Goal: Task Accomplishment & Management: Complete application form

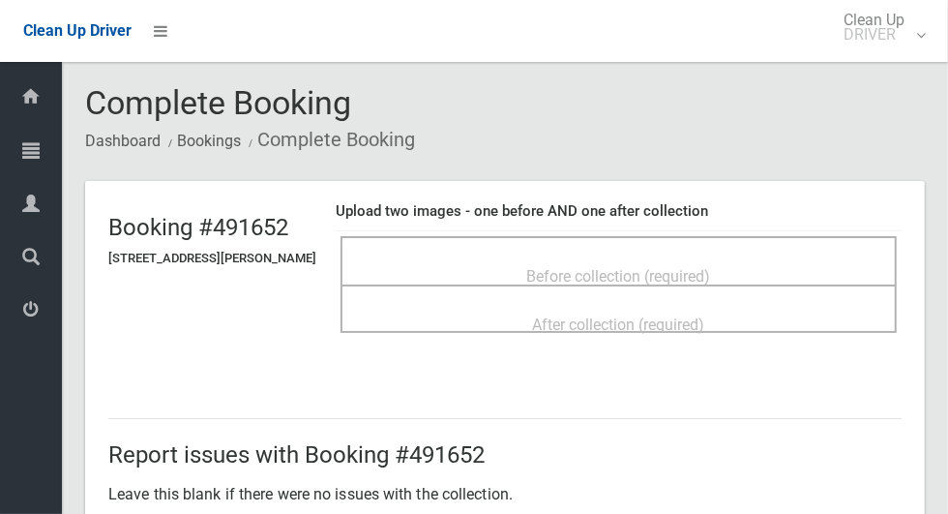
click at [747, 260] on div "Before collection (required)" at bounding box center [619, 275] width 514 height 36
click at [711, 267] on span "Before collection (required)" at bounding box center [619, 276] width 184 height 18
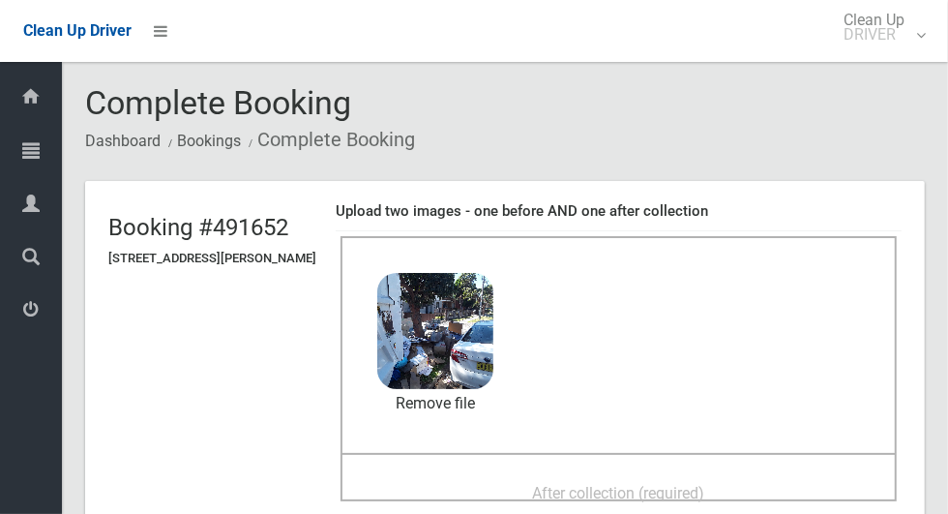
click at [679, 494] on span "After collection (required)" at bounding box center [619, 493] width 172 height 18
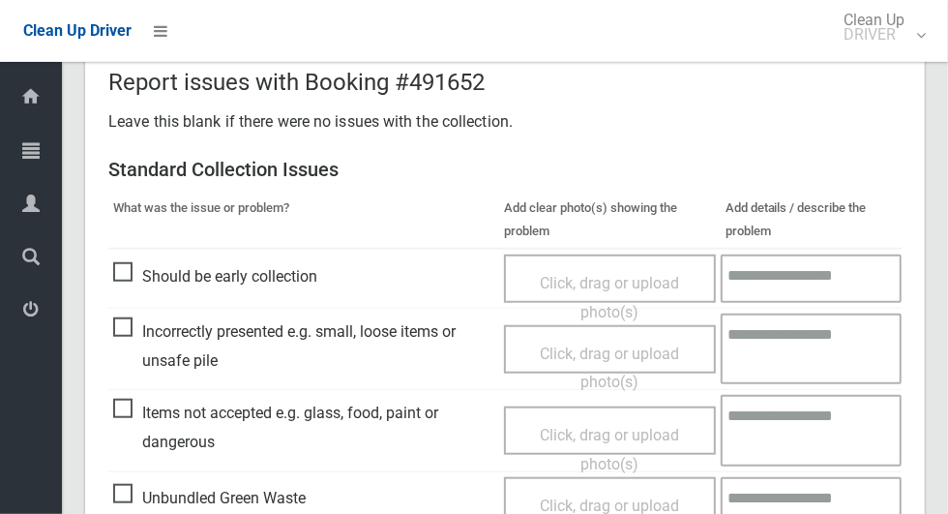
scroll to position [999, 0]
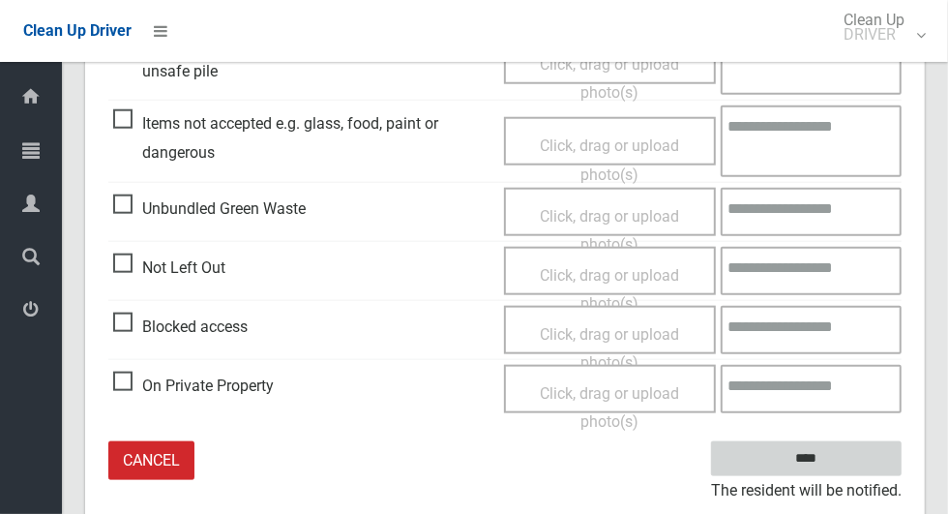
click at [849, 449] on input "****" at bounding box center [806, 459] width 191 height 36
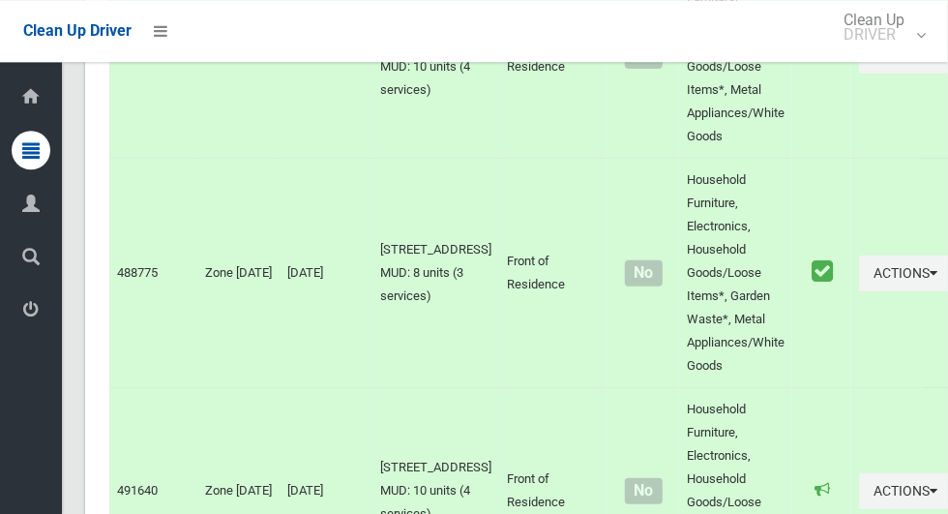
scroll to position [9938, 0]
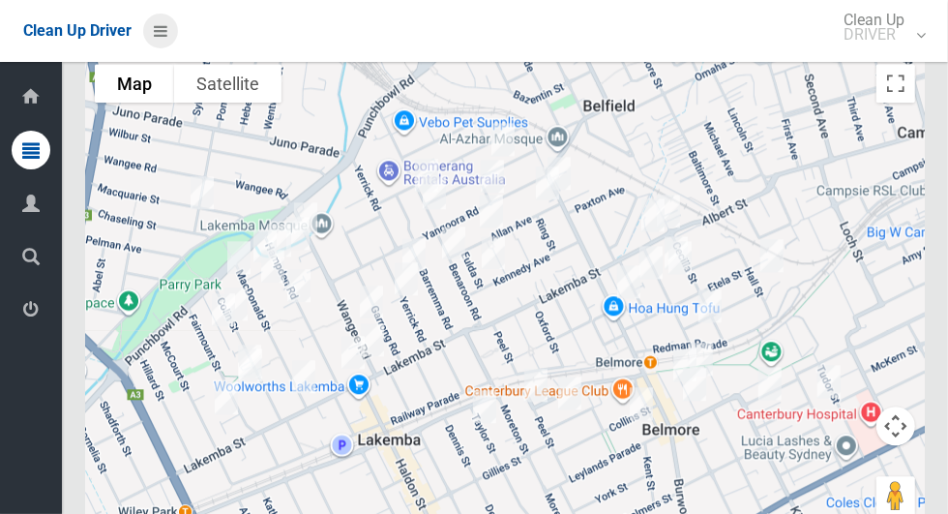
click at [157, 33] on icon at bounding box center [161, 31] width 14 height 33
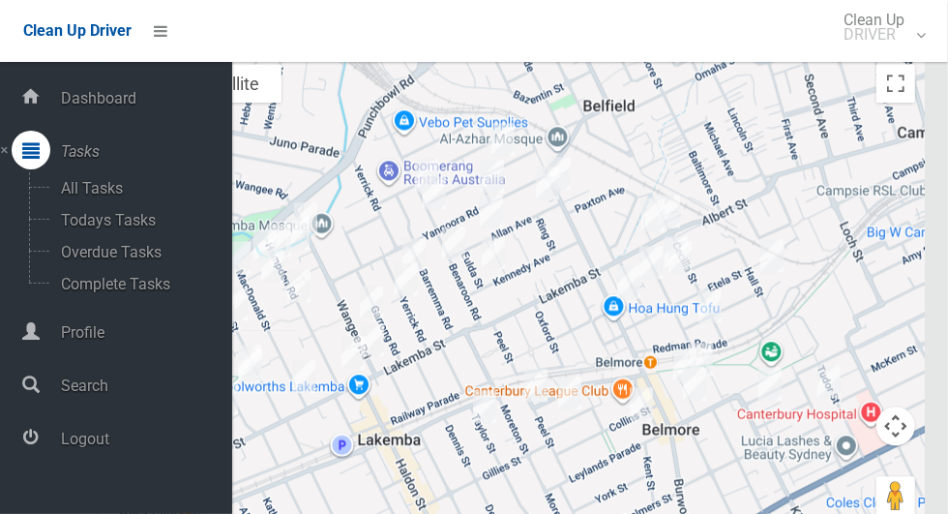
click at [81, 441] on span "Logout" at bounding box center [143, 438] width 177 height 18
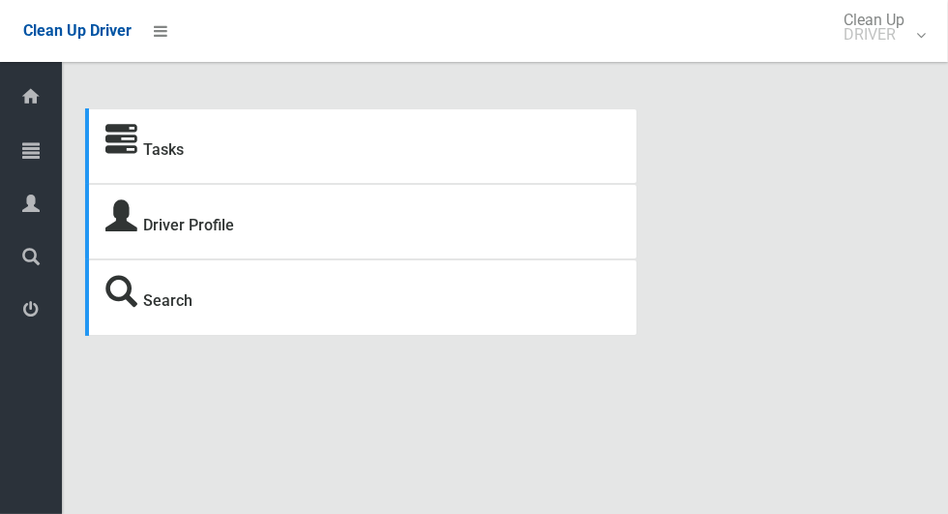
click at [23, 159] on icon at bounding box center [30, 150] width 17 height 39
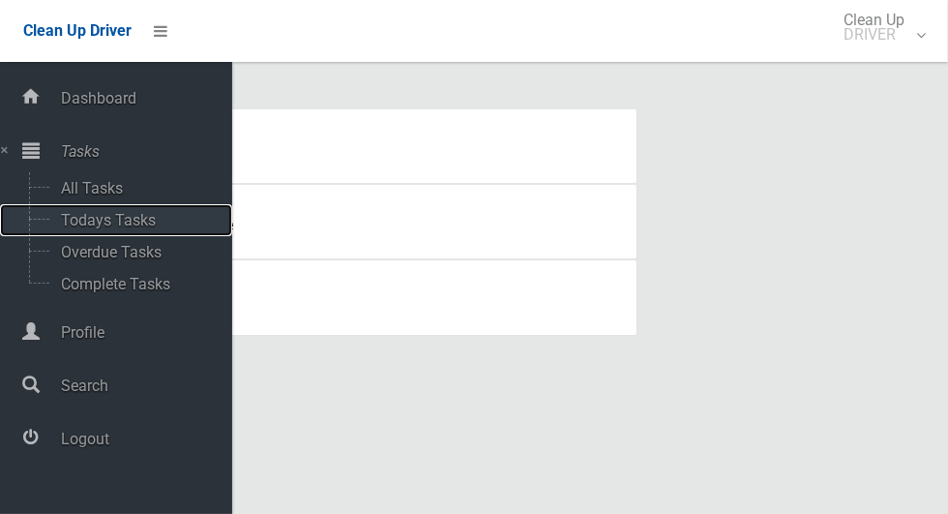
click at [74, 226] on span "Todays Tasks" at bounding box center [135, 220] width 161 height 18
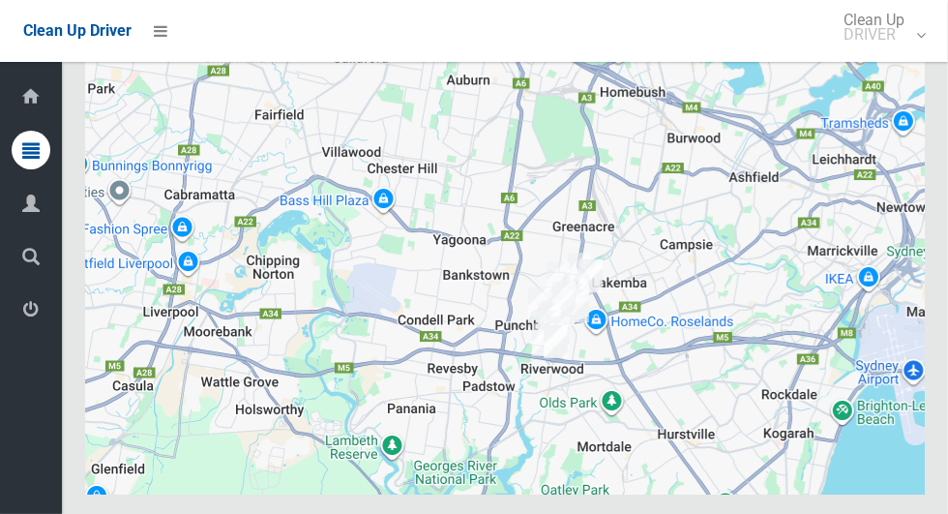
scroll to position [10987, 0]
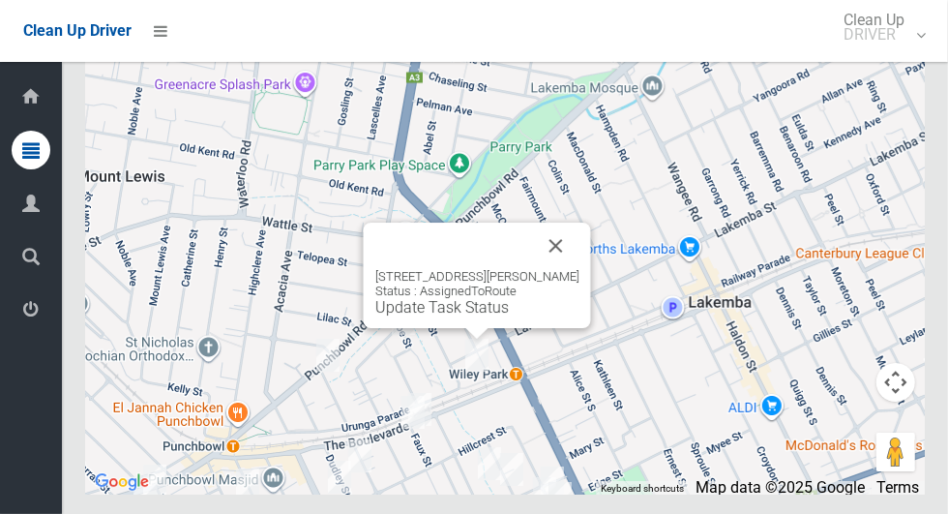
click at [568, 269] on button "Close" at bounding box center [556, 245] width 46 height 46
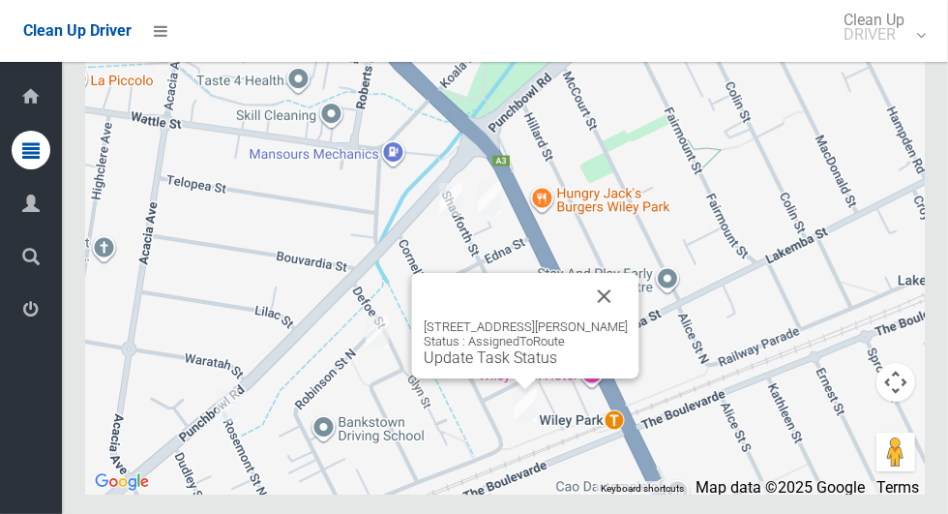
click at [612, 319] on button "Close" at bounding box center [604, 296] width 46 height 46
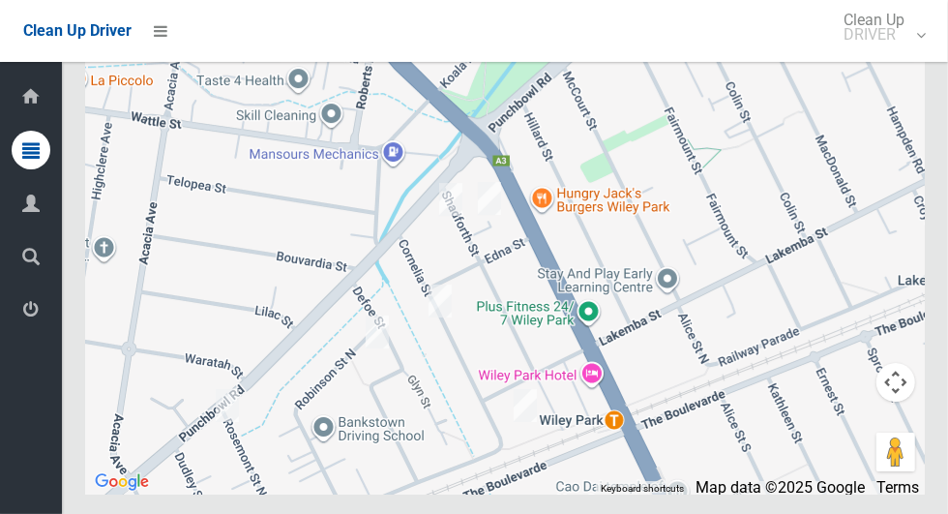
click at [434, 390] on div at bounding box center [505, 253] width 840 height 484
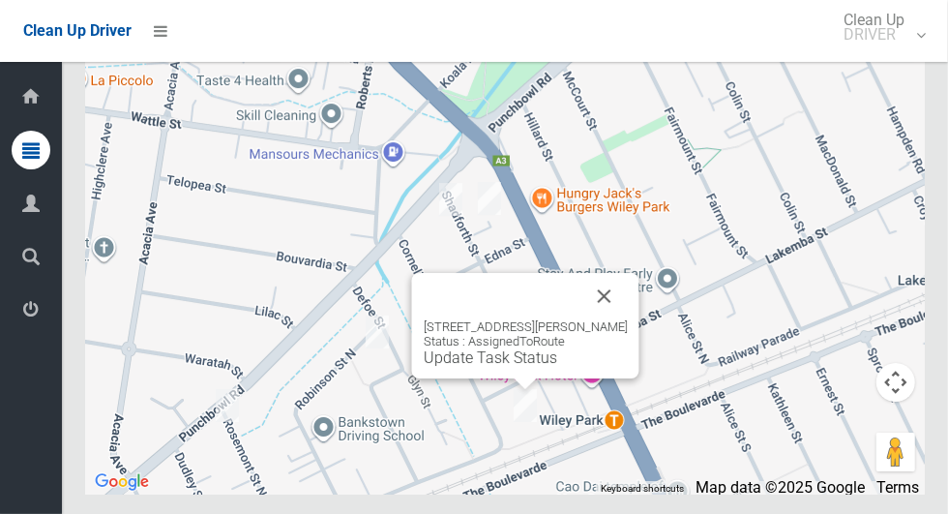
click at [614, 319] on button "Close" at bounding box center [604, 296] width 46 height 46
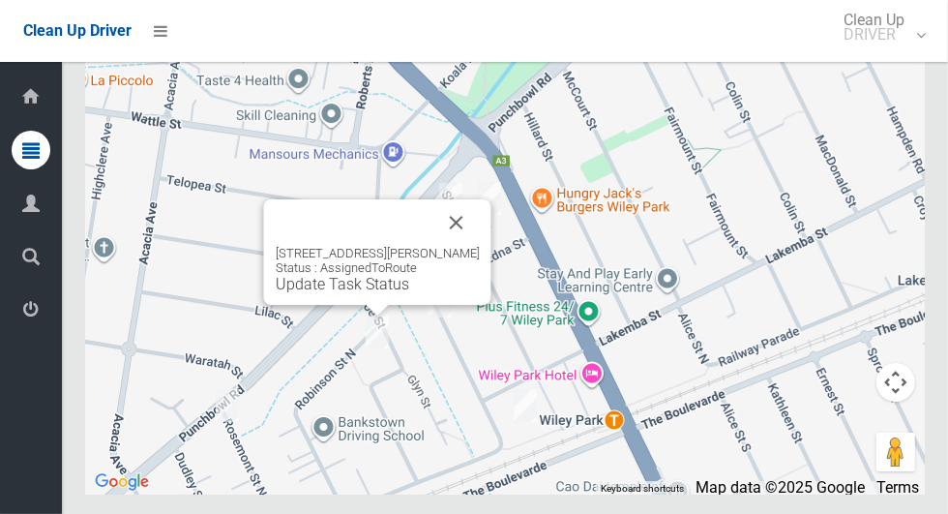
click at [480, 246] on button "Close" at bounding box center [456, 222] width 46 height 46
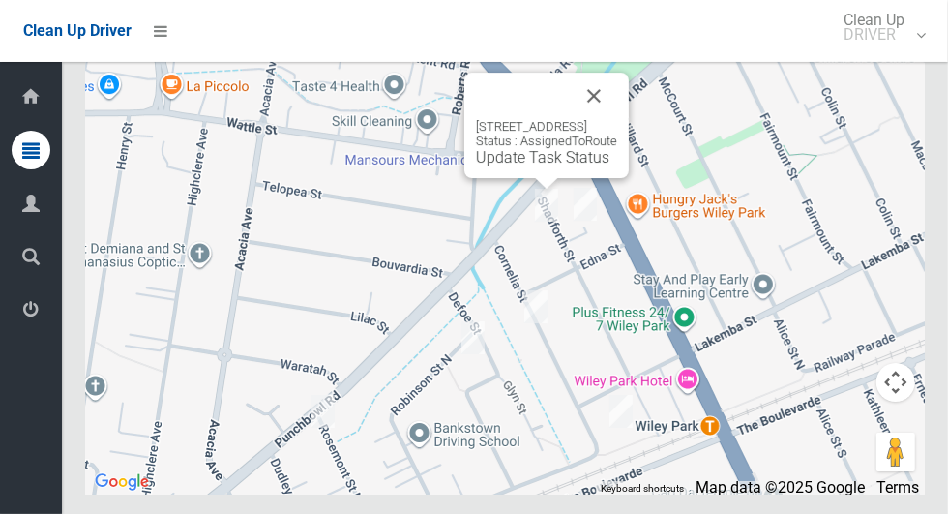
click at [523, 166] on link "Update Task Status" at bounding box center [542, 157] width 133 height 18
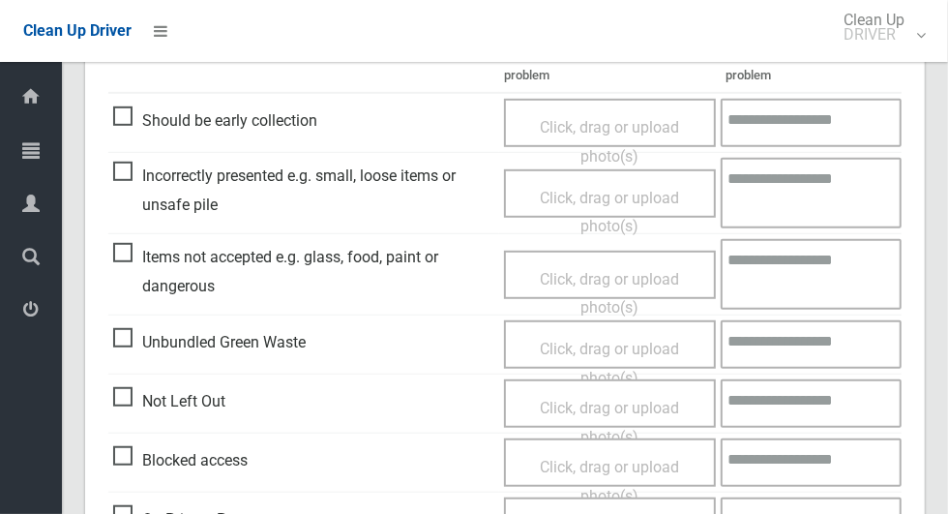
scroll to position [527, 0]
click at [117, 452] on span "Blocked access" at bounding box center [180, 461] width 134 height 29
click at [637, 467] on span "Click, drag or upload photo(s)" at bounding box center [609, 481] width 139 height 47
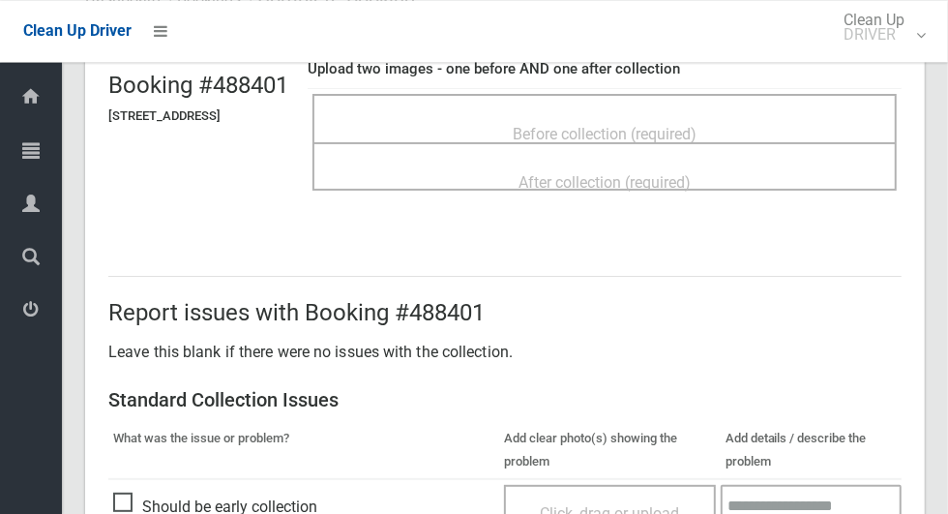
scroll to position [0, 0]
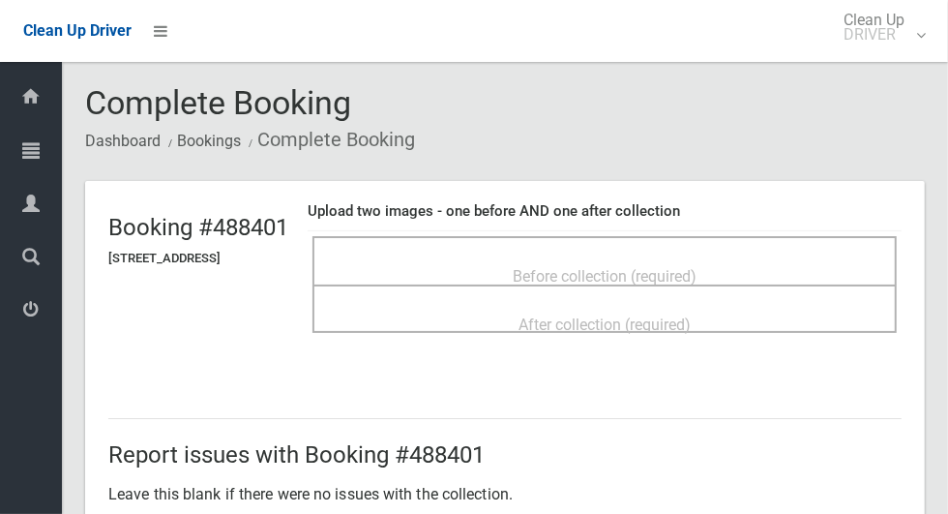
click at [696, 267] on span "Before collection (required)" at bounding box center [605, 276] width 184 height 18
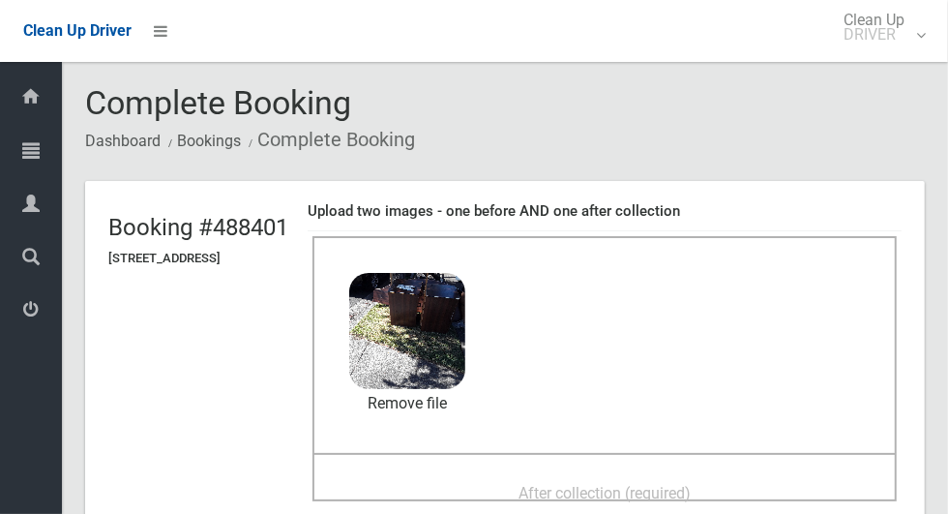
click at [558, 484] on span "After collection (required)" at bounding box center [604, 493] width 172 height 18
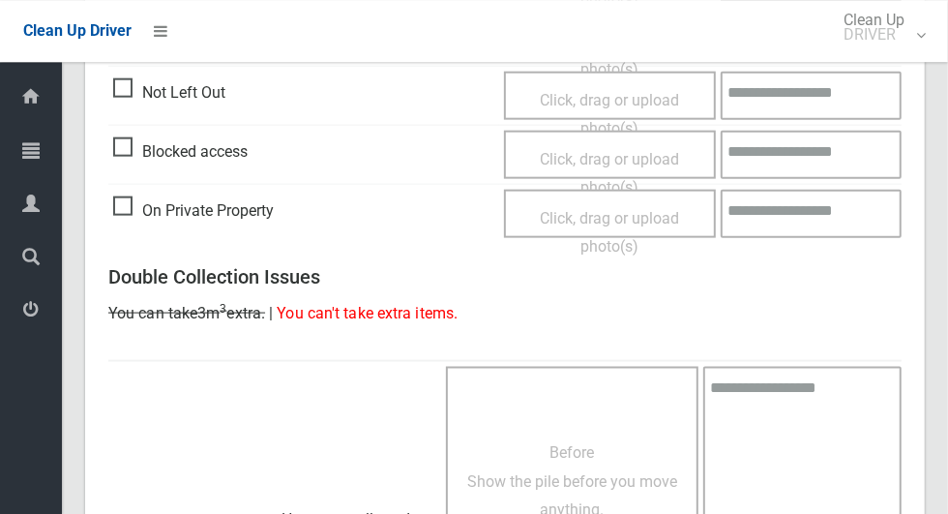
scroll to position [1582, 0]
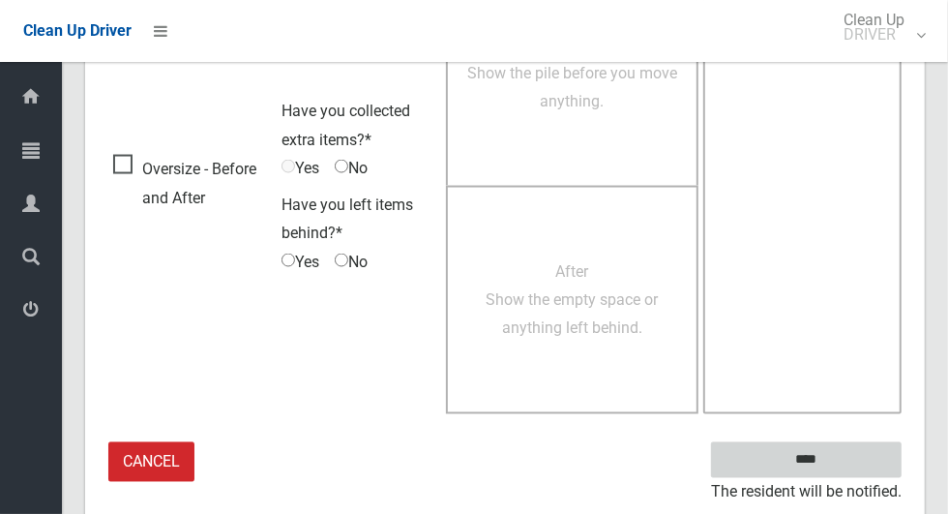
click at [875, 454] on input "****" at bounding box center [806, 460] width 191 height 36
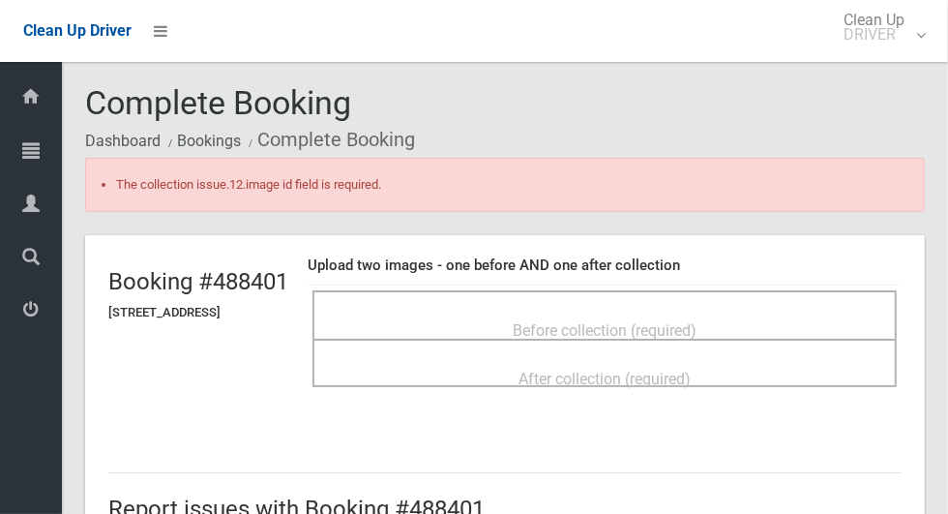
click at [783, 330] on div "Before collection (required)" at bounding box center [605, 329] width 542 height 36
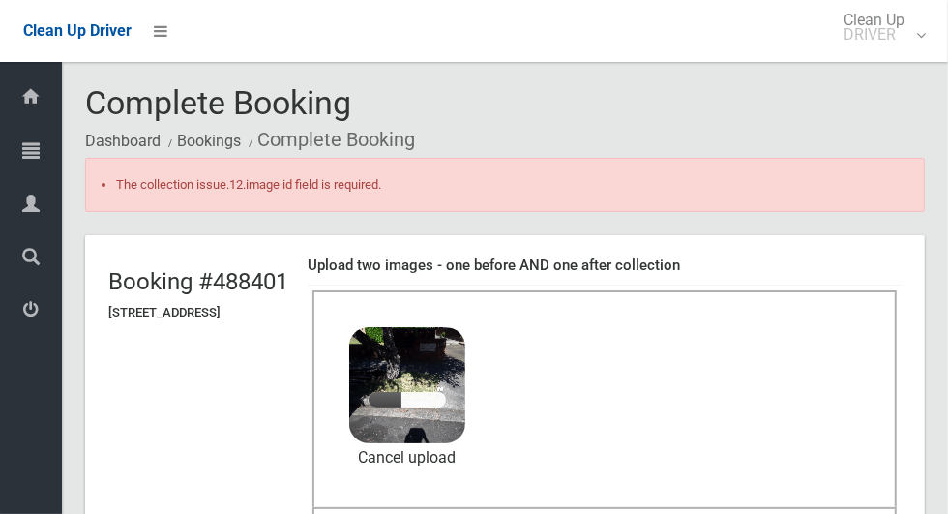
scroll to position [167, 0]
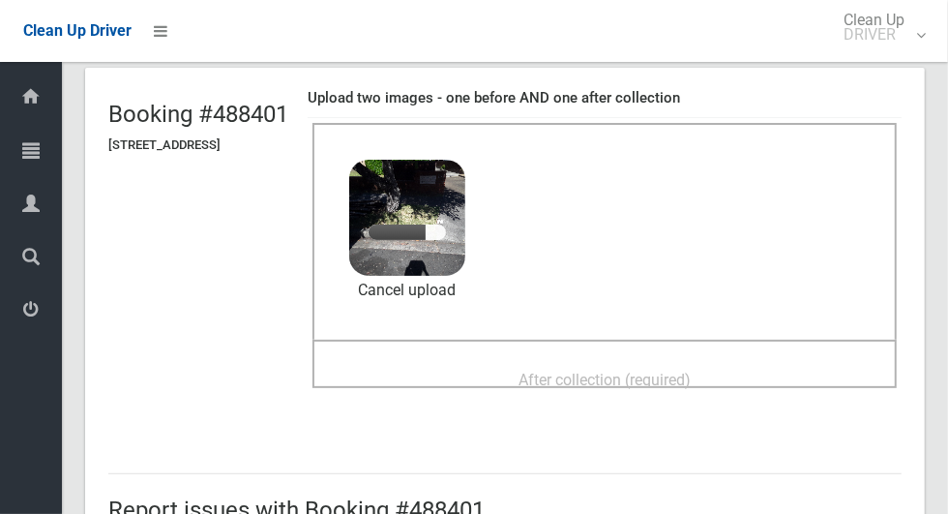
click at [671, 370] on span "After collection (required)" at bounding box center [604, 379] width 172 height 18
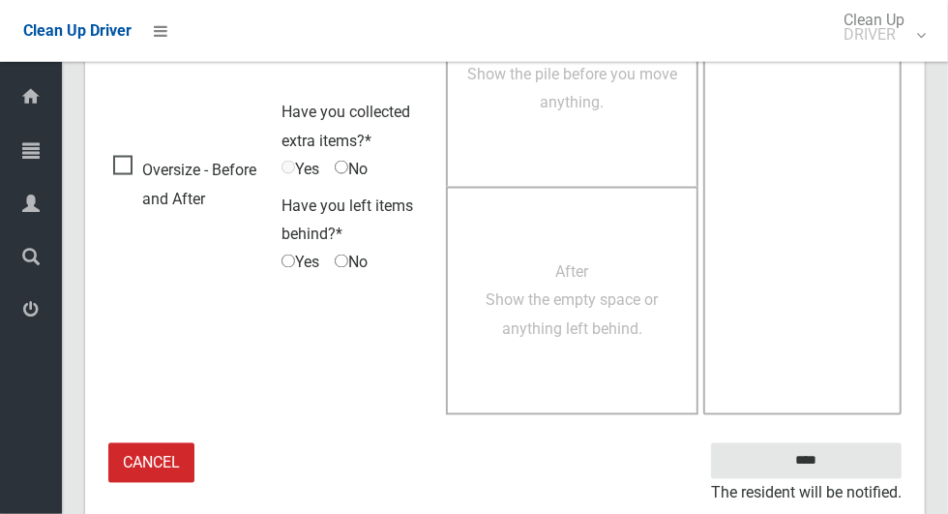
scroll to position [1636, 0]
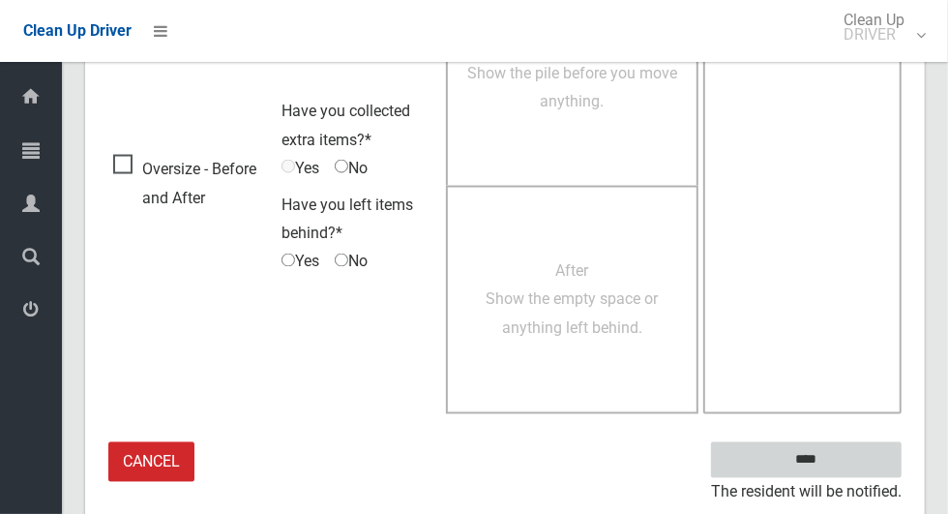
click at [875, 454] on input "****" at bounding box center [806, 460] width 191 height 36
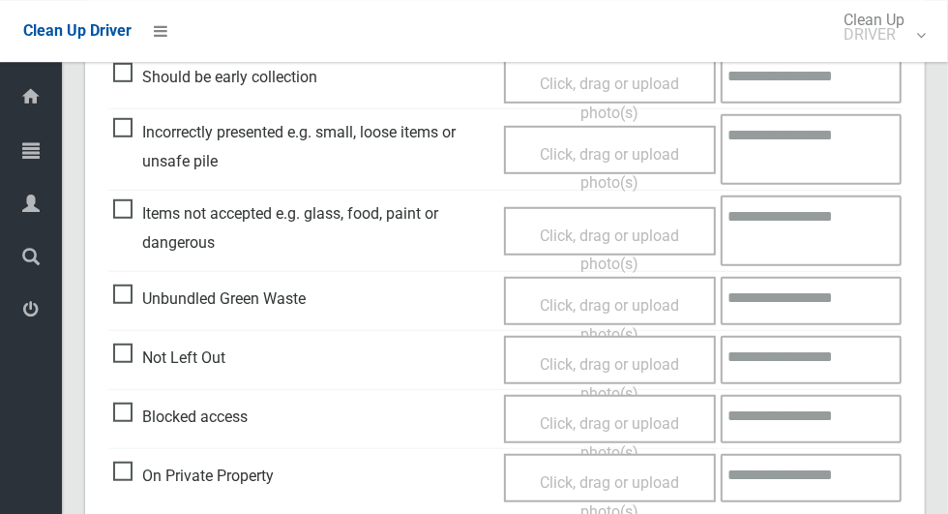
scroll to position [626, 0]
click at [142, 423] on span "Blocked access" at bounding box center [180, 416] width 134 height 29
click at [122, 423] on span "Blocked access" at bounding box center [180, 416] width 134 height 29
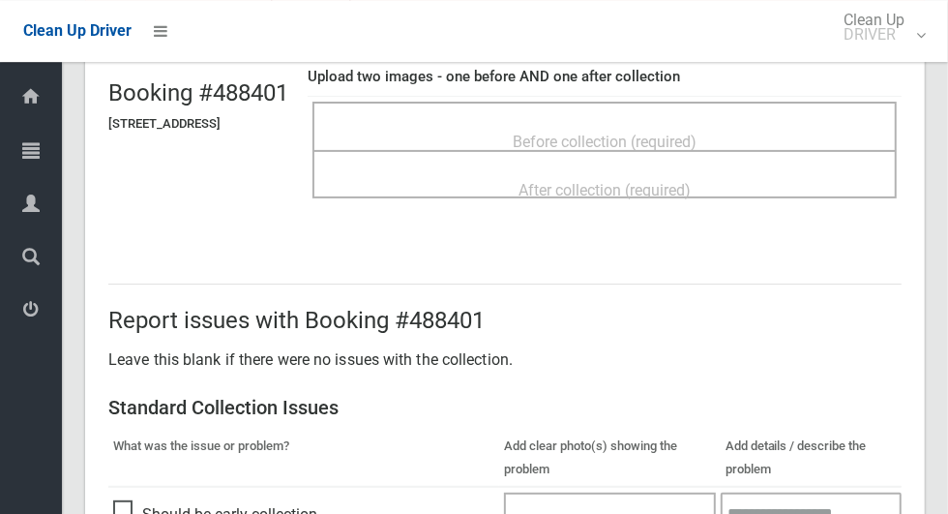
scroll to position [0, 0]
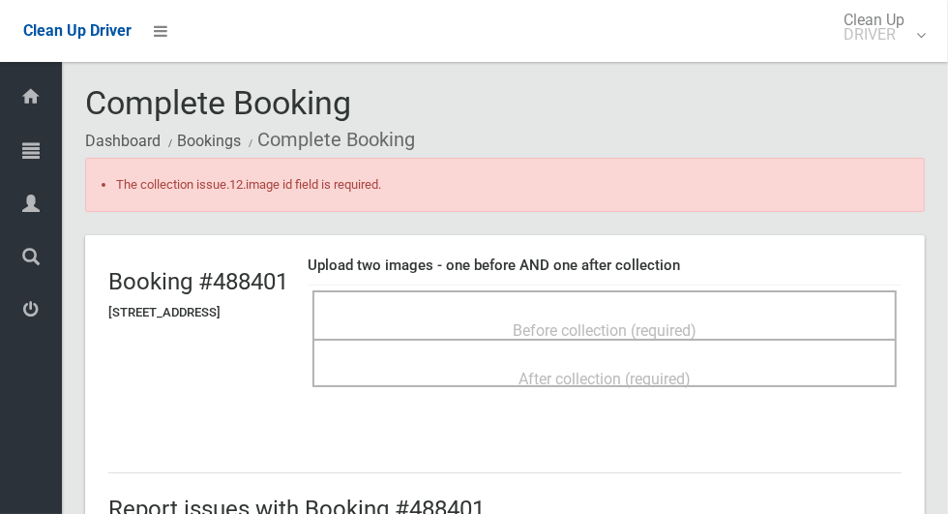
click at [691, 324] on span "Before collection (required)" at bounding box center [605, 330] width 184 height 18
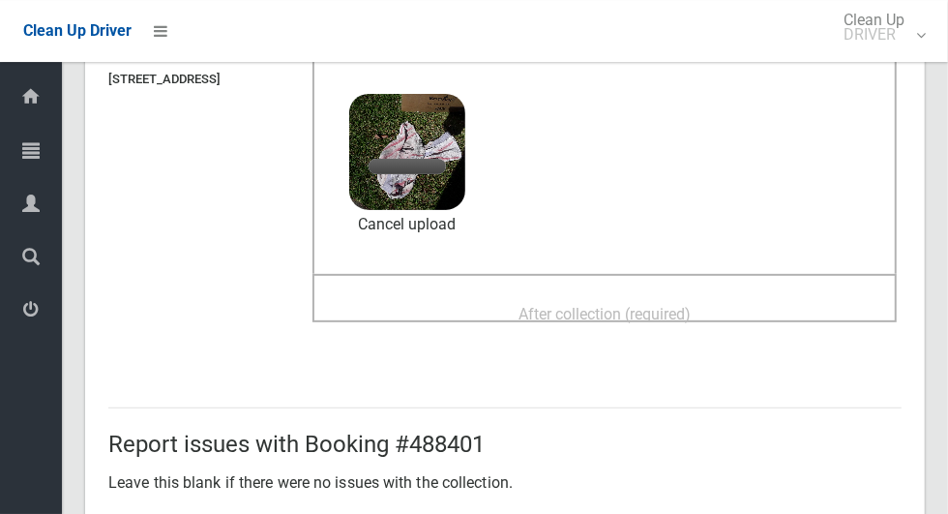
scroll to position [225, 0]
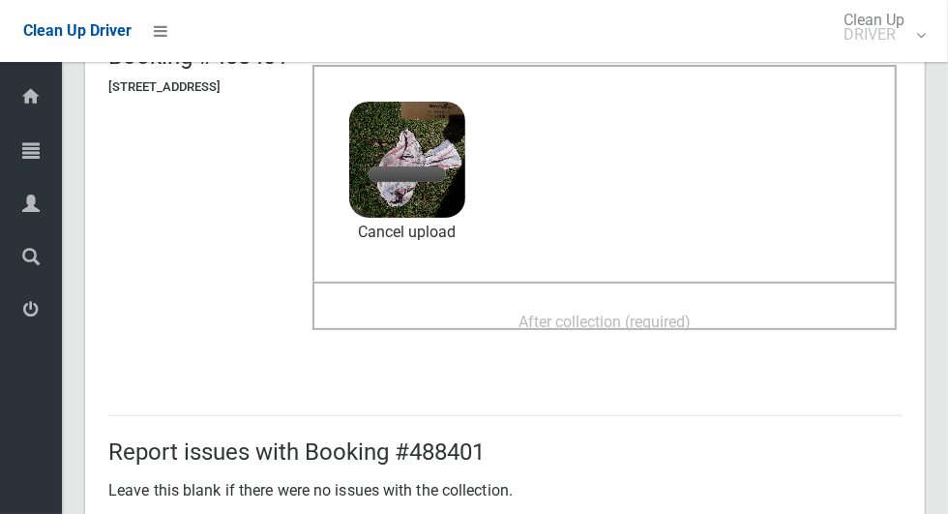
click at [691, 312] on span "After collection (required)" at bounding box center [604, 321] width 172 height 18
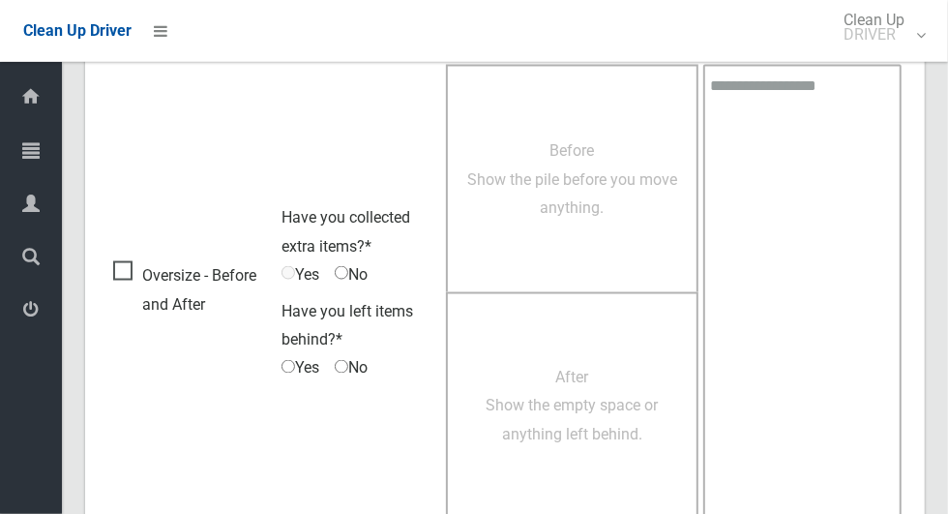
scroll to position [1636, 0]
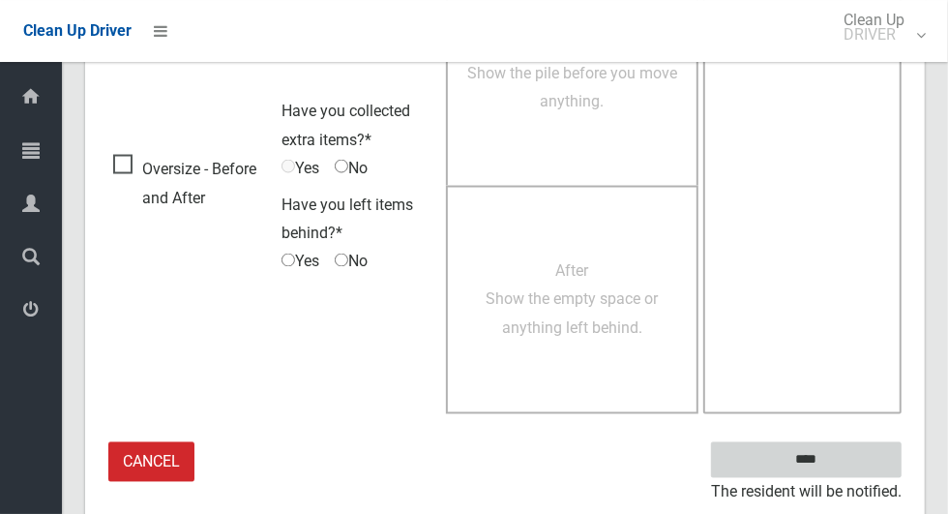
click at [856, 455] on input "****" at bounding box center [806, 460] width 191 height 36
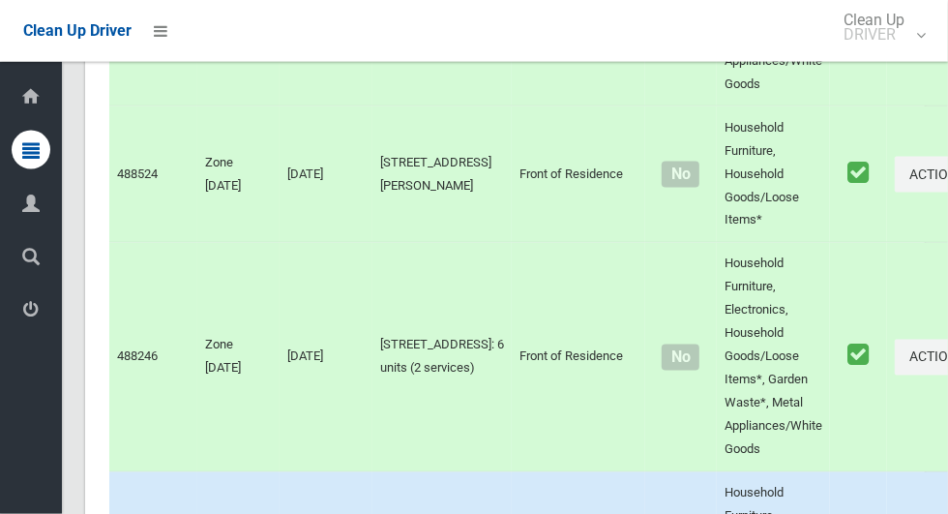
scroll to position [10987, 0]
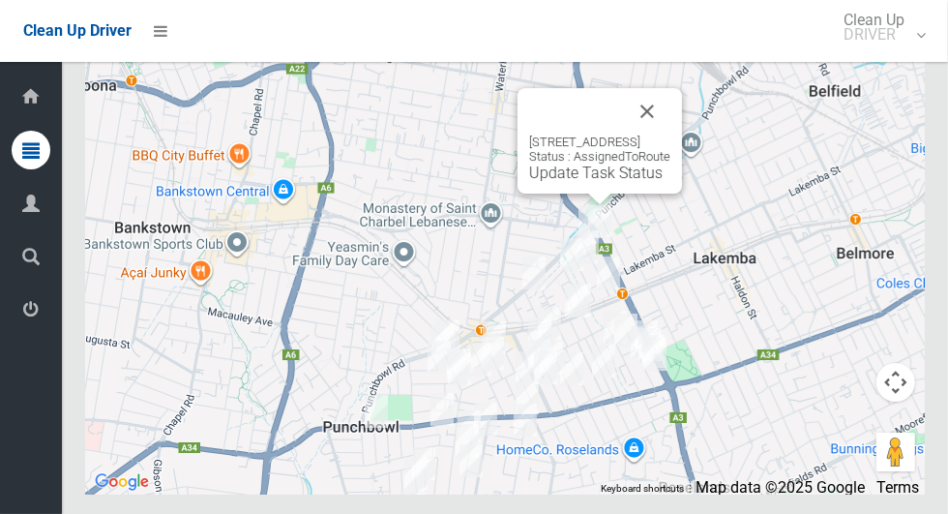
click at [586, 182] on link "Update Task Status" at bounding box center [595, 172] width 133 height 18
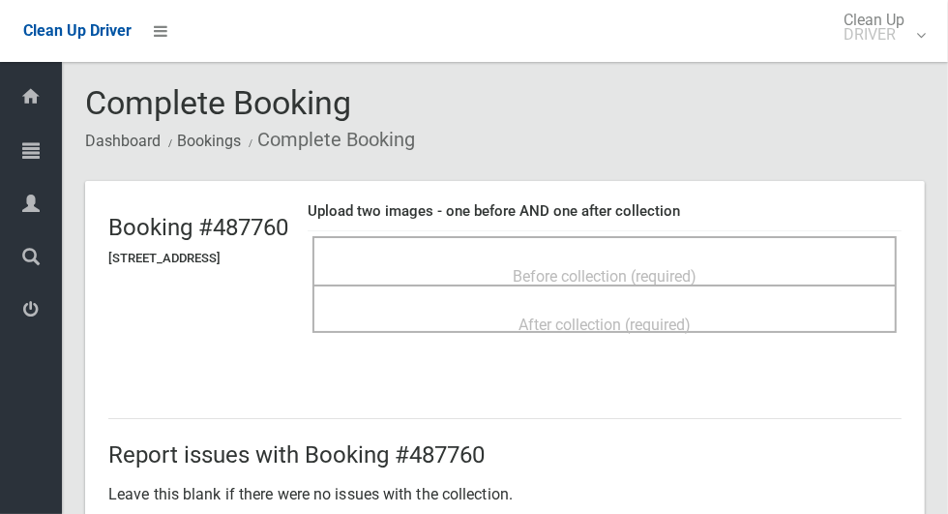
click at [696, 267] on span "Before collection (required)" at bounding box center [605, 276] width 184 height 18
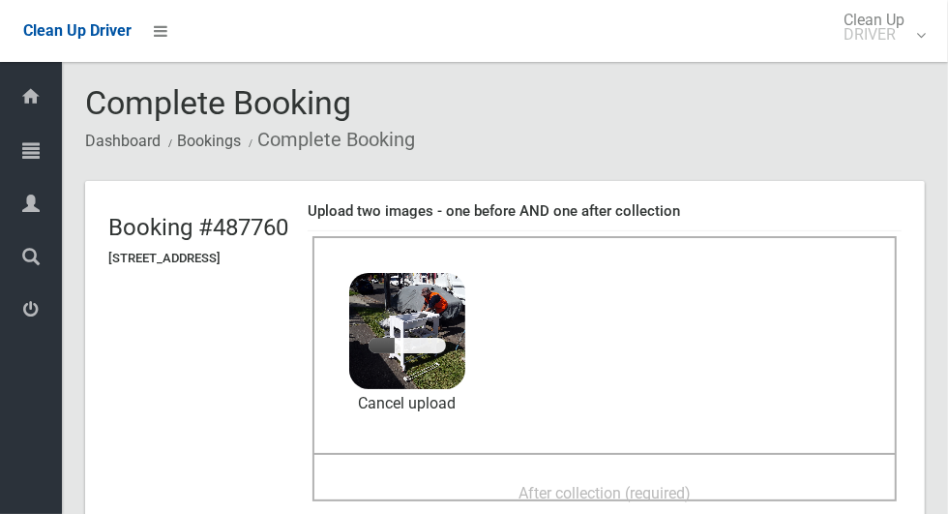
click at [700, 474] on div "After collection (required)" at bounding box center [605, 492] width 542 height 36
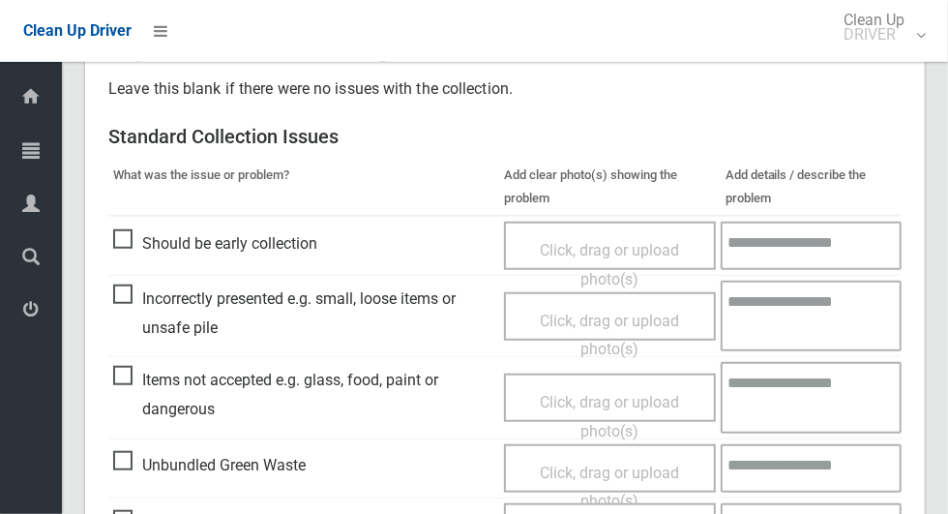
scroll to position [999, 0]
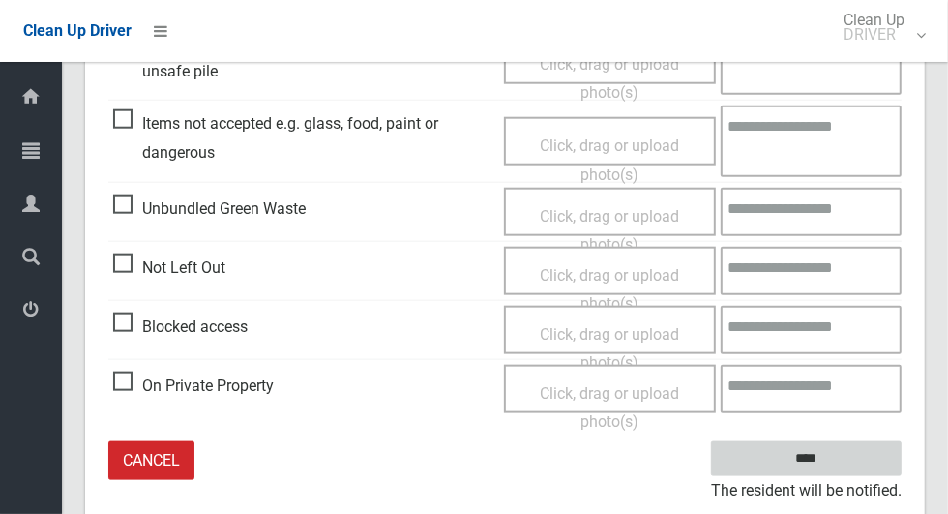
click at [871, 454] on input "****" at bounding box center [806, 459] width 191 height 36
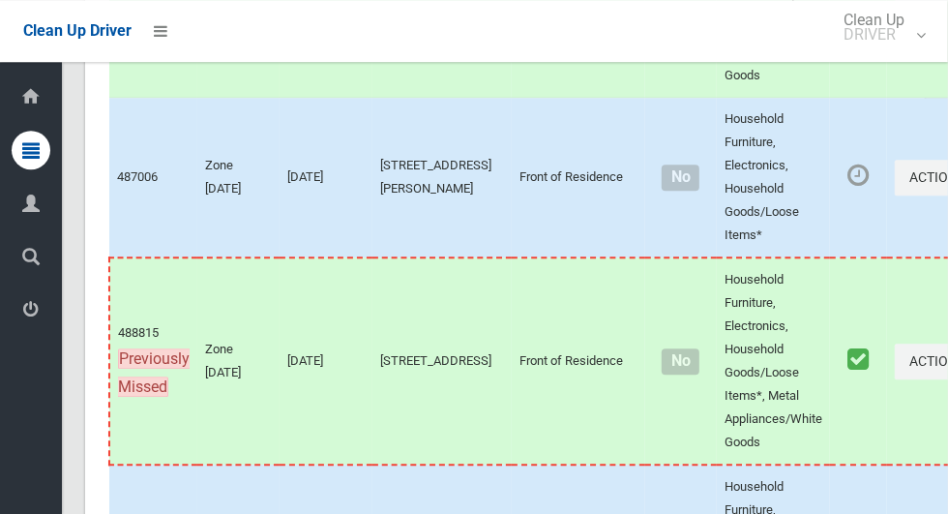
scroll to position [10987, 0]
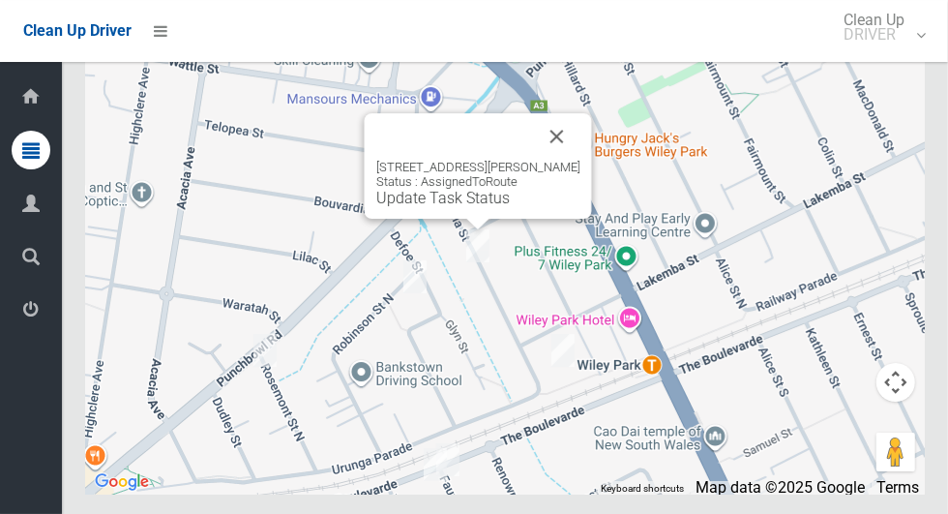
click at [580, 160] on button "Close" at bounding box center [557, 136] width 46 height 46
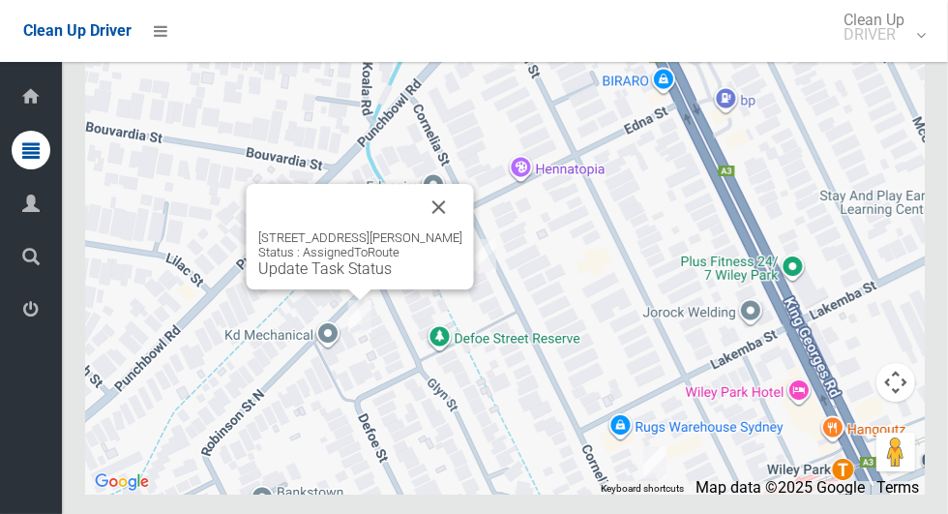
click at [462, 230] on button "Close" at bounding box center [439, 207] width 46 height 46
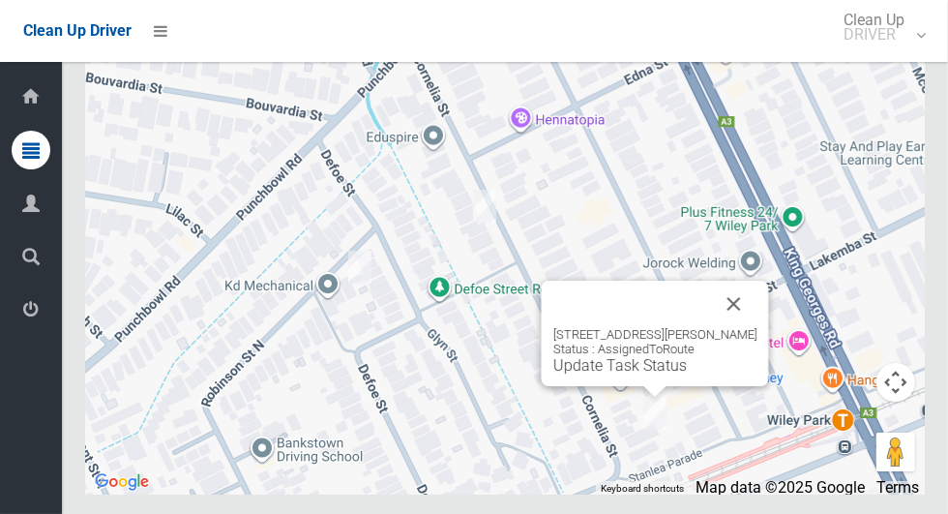
click at [751, 327] on button "Close" at bounding box center [734, 303] width 46 height 46
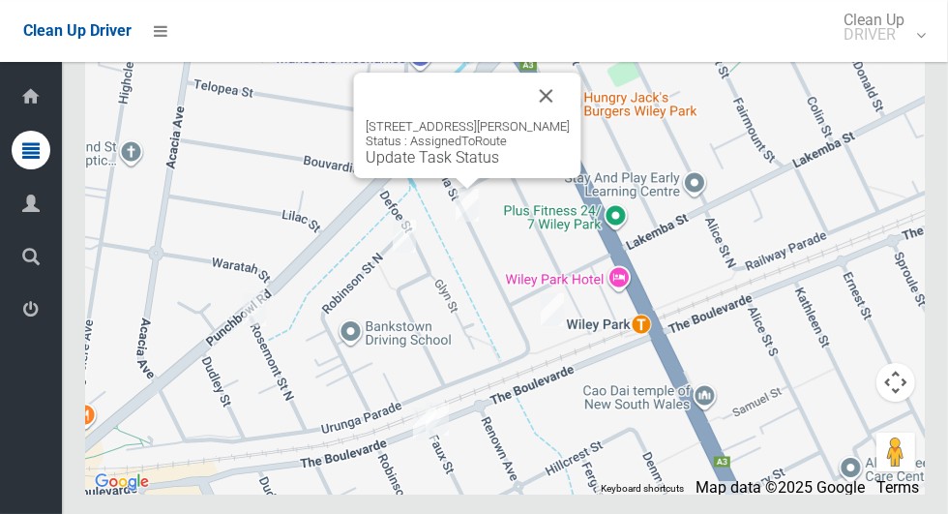
click at [438, 178] on div "36 Cornelia Street, WILEY PARK NSW 2195 Status : AssignedToRoute Update Task St…" at bounding box center [467, 125] width 227 height 105
click at [447, 166] on link "Update Task Status" at bounding box center [432, 157] width 133 height 18
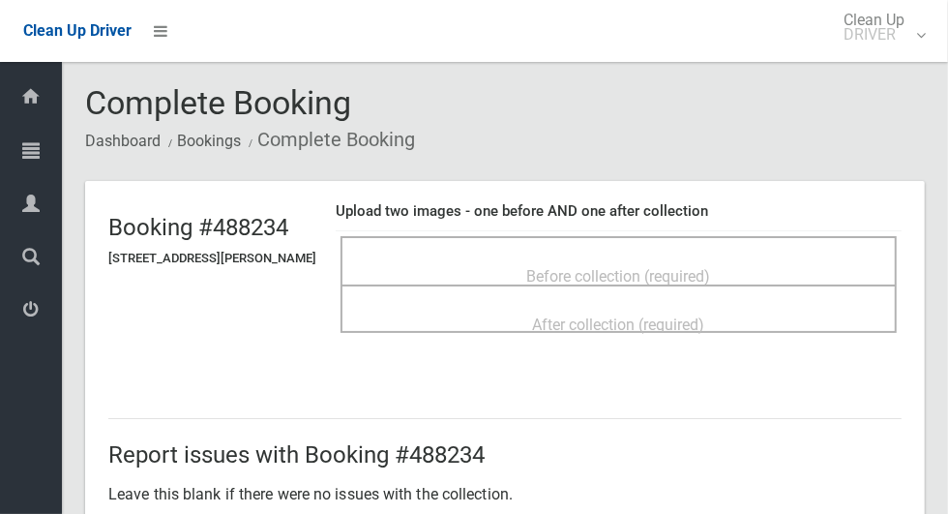
click at [786, 261] on div "Before collection (required)" at bounding box center [619, 275] width 514 height 36
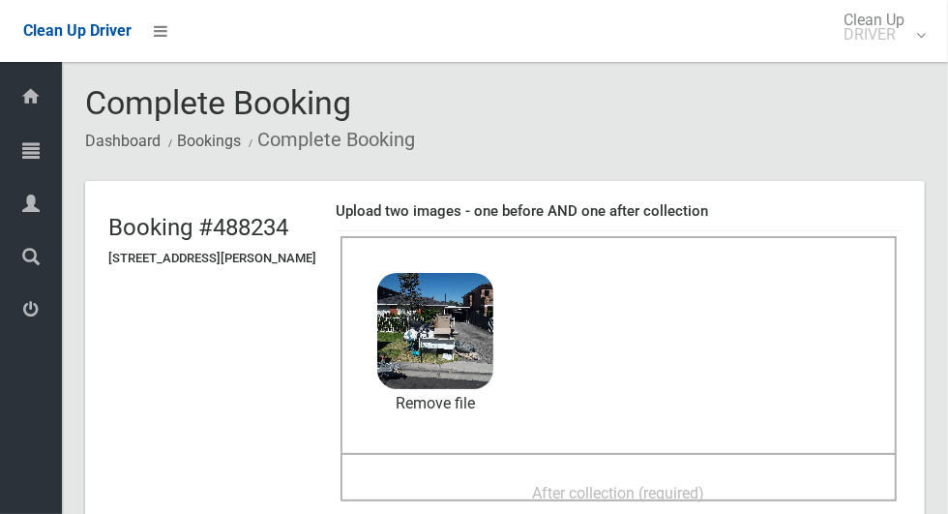
click at [679, 491] on span "After collection (required)" at bounding box center [619, 493] width 172 height 18
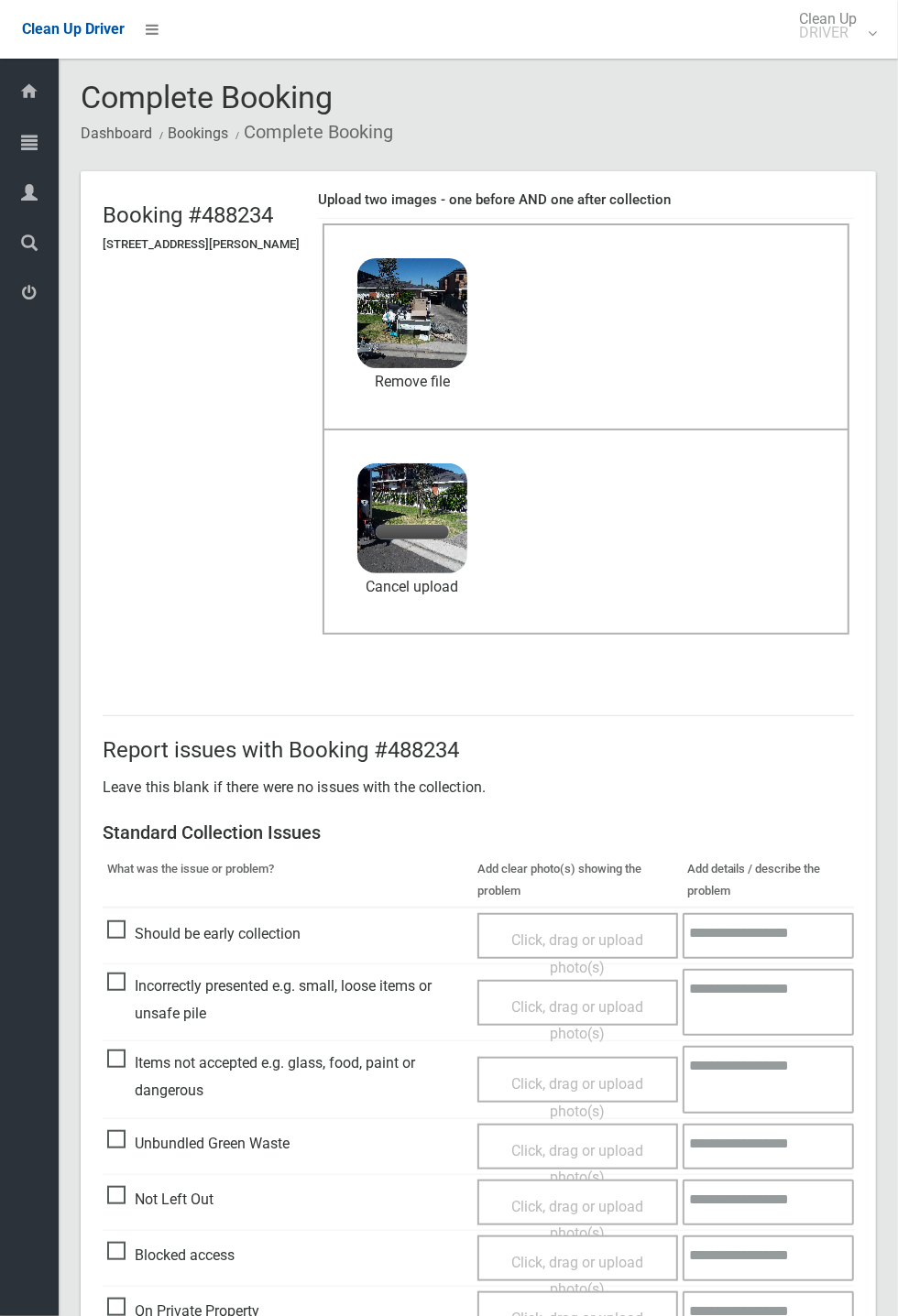
click at [1, 486] on div "Dashboard Tasks All Tasks Todays Tasks Overdue Tasks Complete Tasks Profile Sea…" at bounding box center [29, 687] width 59 height 1257
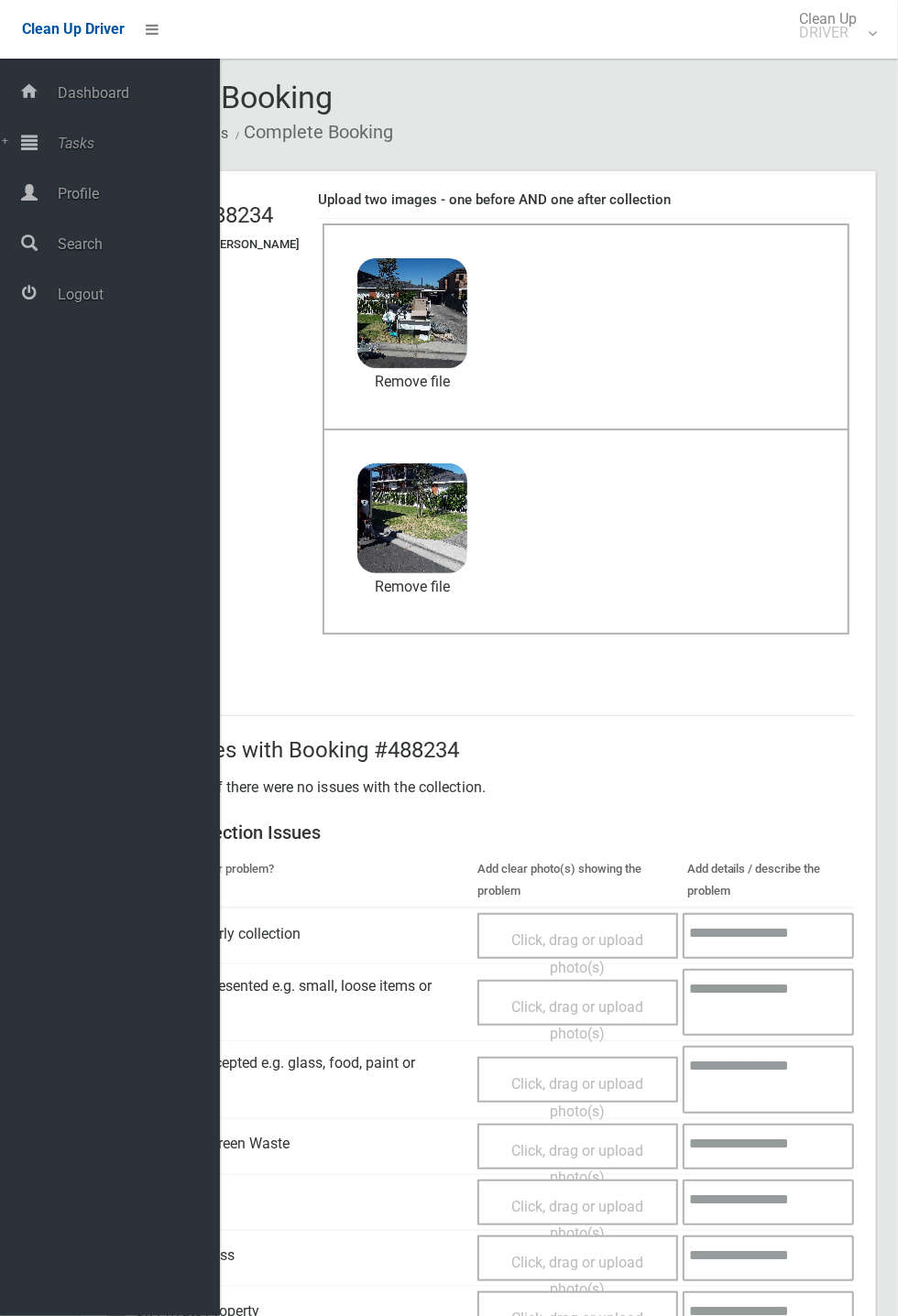
click at [2, 486] on div "Dashboard Tasks All Tasks Todays Tasks Overdue Tasks Complete Tasks Profile Sea…" at bounding box center [110, 687] width 220 height 1257
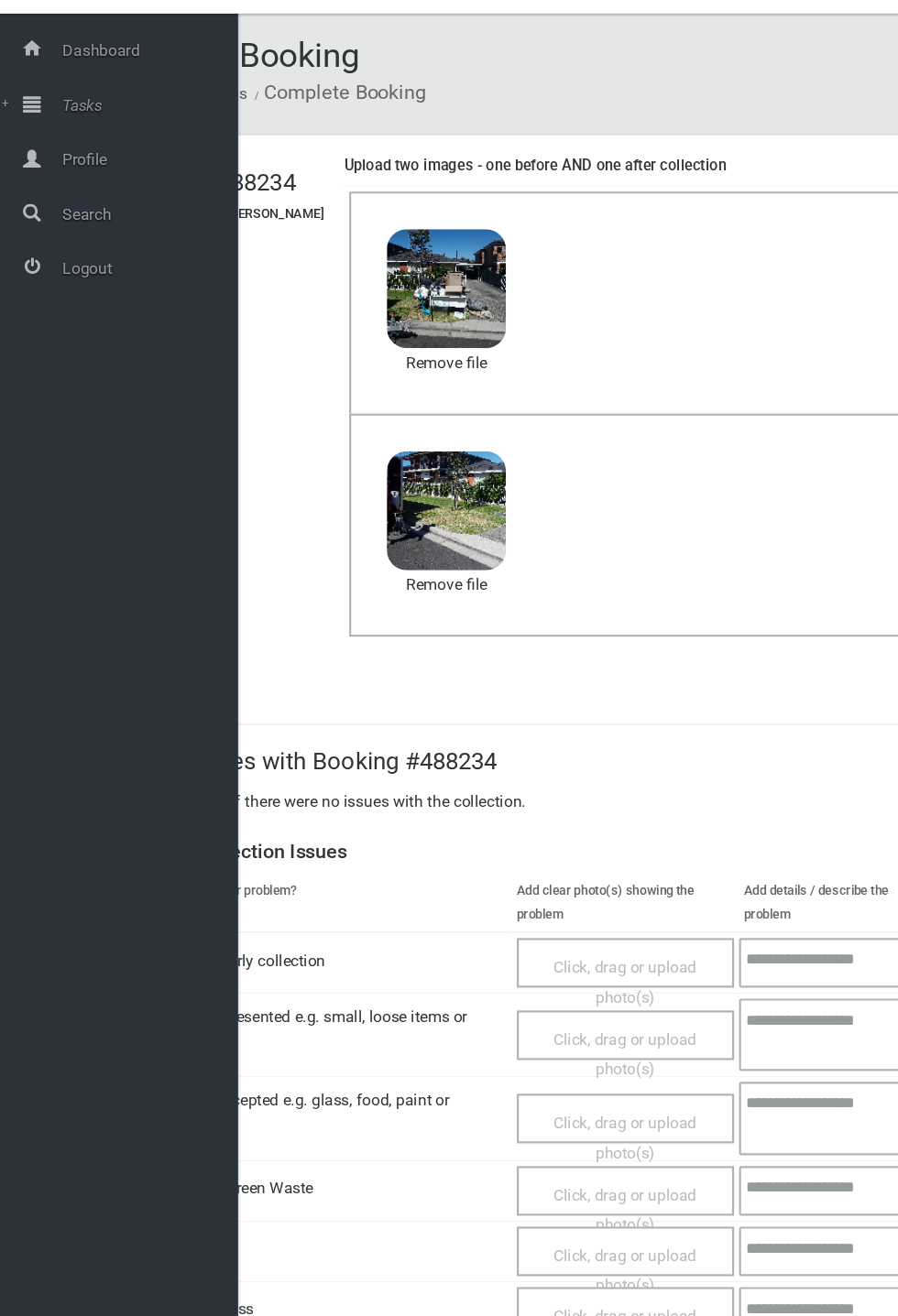
click at [5, 486] on div "Dashboard Tasks All Tasks Todays Tasks Overdue Tasks Complete Tasks Profile Sea…" at bounding box center [110, 687] width 220 height 1257
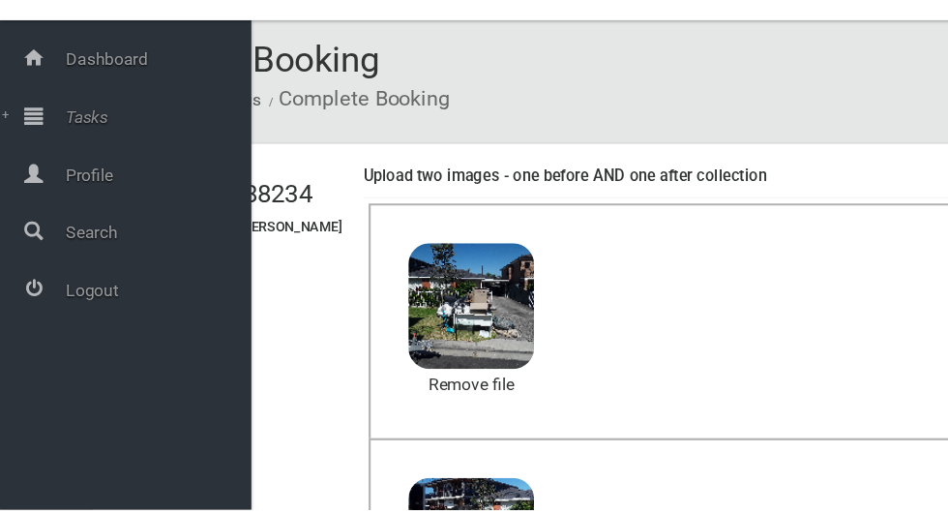
click at [820, 351] on div "Before collection (required) 3.8 MB 2025-10-1510.08.092702283524677217326.jpg C…" at bounding box center [618, 339] width 556 height 217
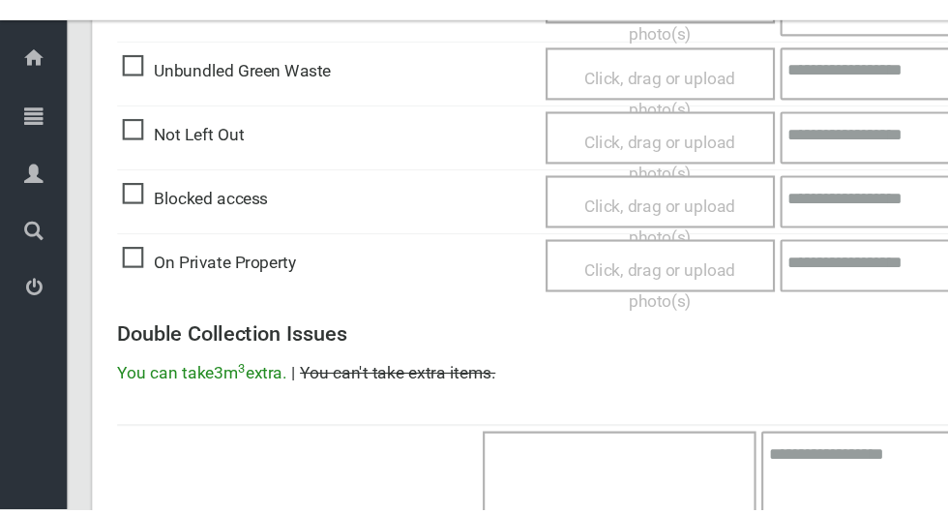
scroll to position [1582, 0]
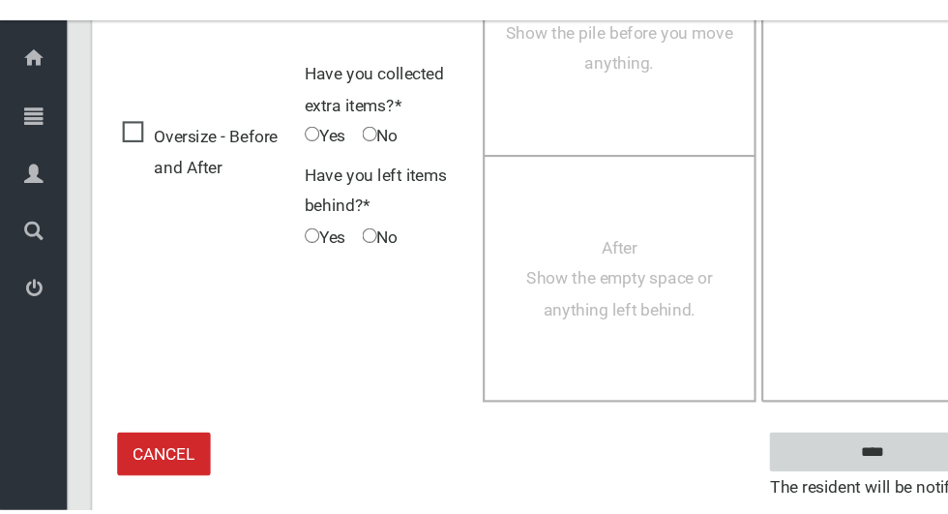
click at [814, 452] on input "****" at bounding box center [806, 460] width 191 height 36
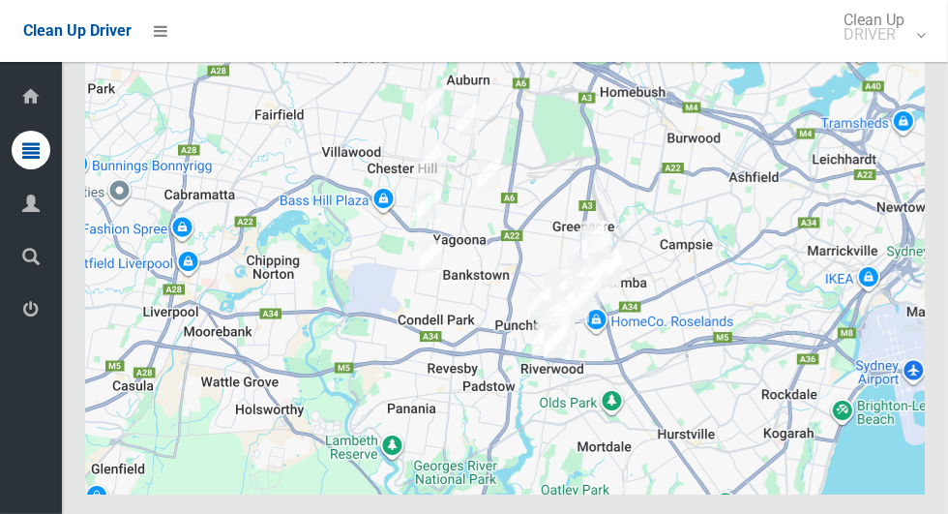
scroll to position [10987, 0]
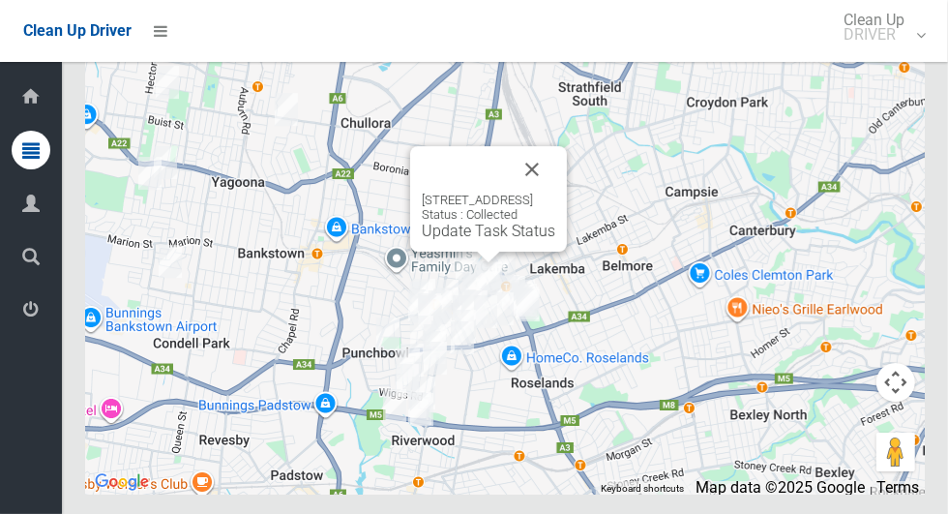
click at [555, 192] on button "Close" at bounding box center [532, 169] width 46 height 46
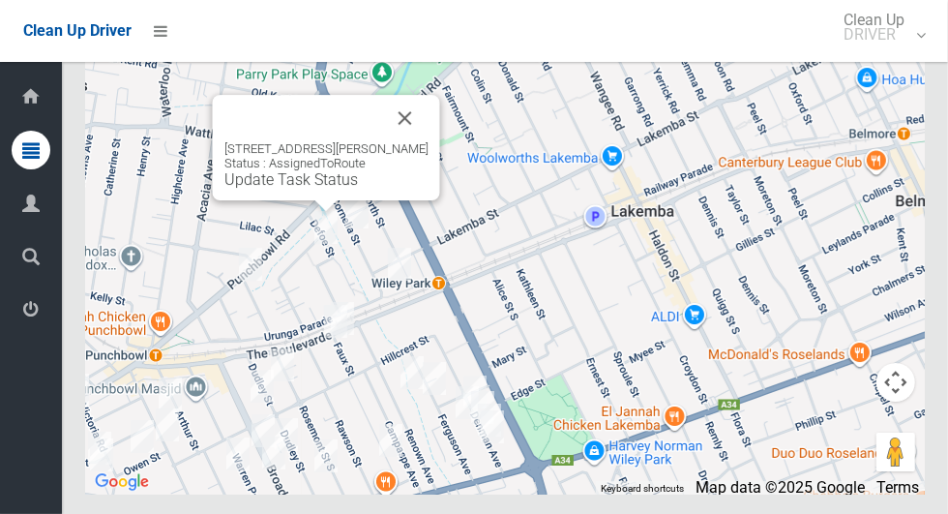
click at [292, 200] on div "2 Robinson Street North, WILEY PARK NSW 2195 Status : AssignedToRoute Update Ta…" at bounding box center [326, 147] width 227 height 105
click at [302, 189] on link "Update Task Status" at bounding box center [290, 179] width 133 height 18
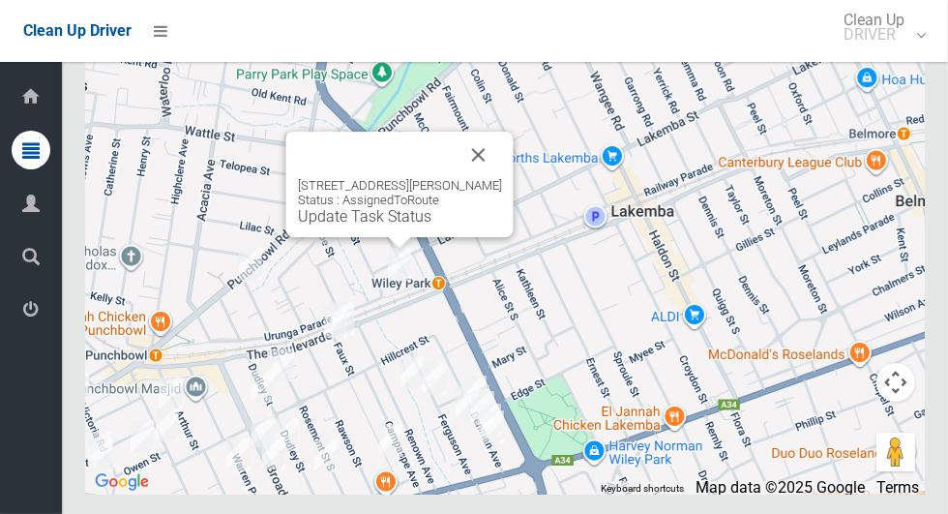
click at [396, 237] on div "5 Cornelia Street, WILEY PARK NSW 2195 Status : AssignedToRoute Update Task Sta…" at bounding box center [399, 184] width 227 height 105
click at [393, 225] on link "Update Task Status" at bounding box center [364, 216] width 133 height 18
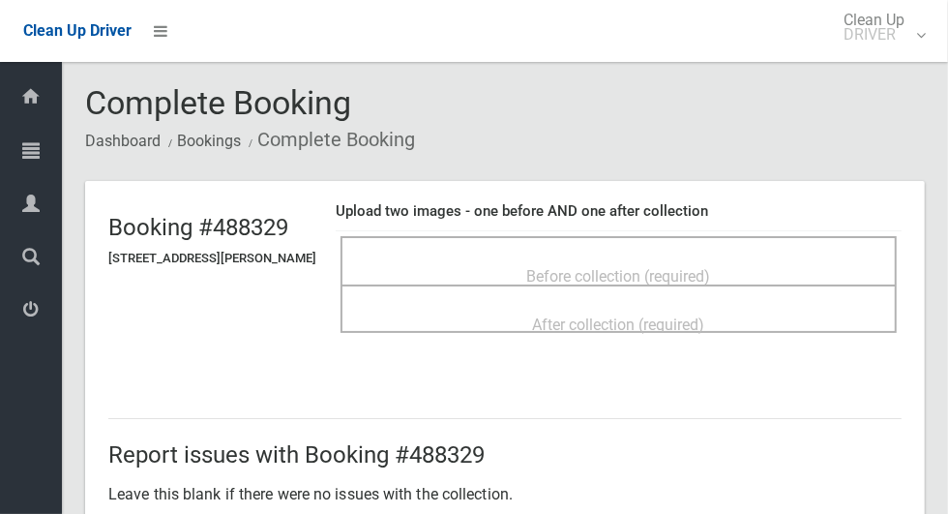
click at [643, 257] on div "Before collection (required)" at bounding box center [619, 275] width 514 height 36
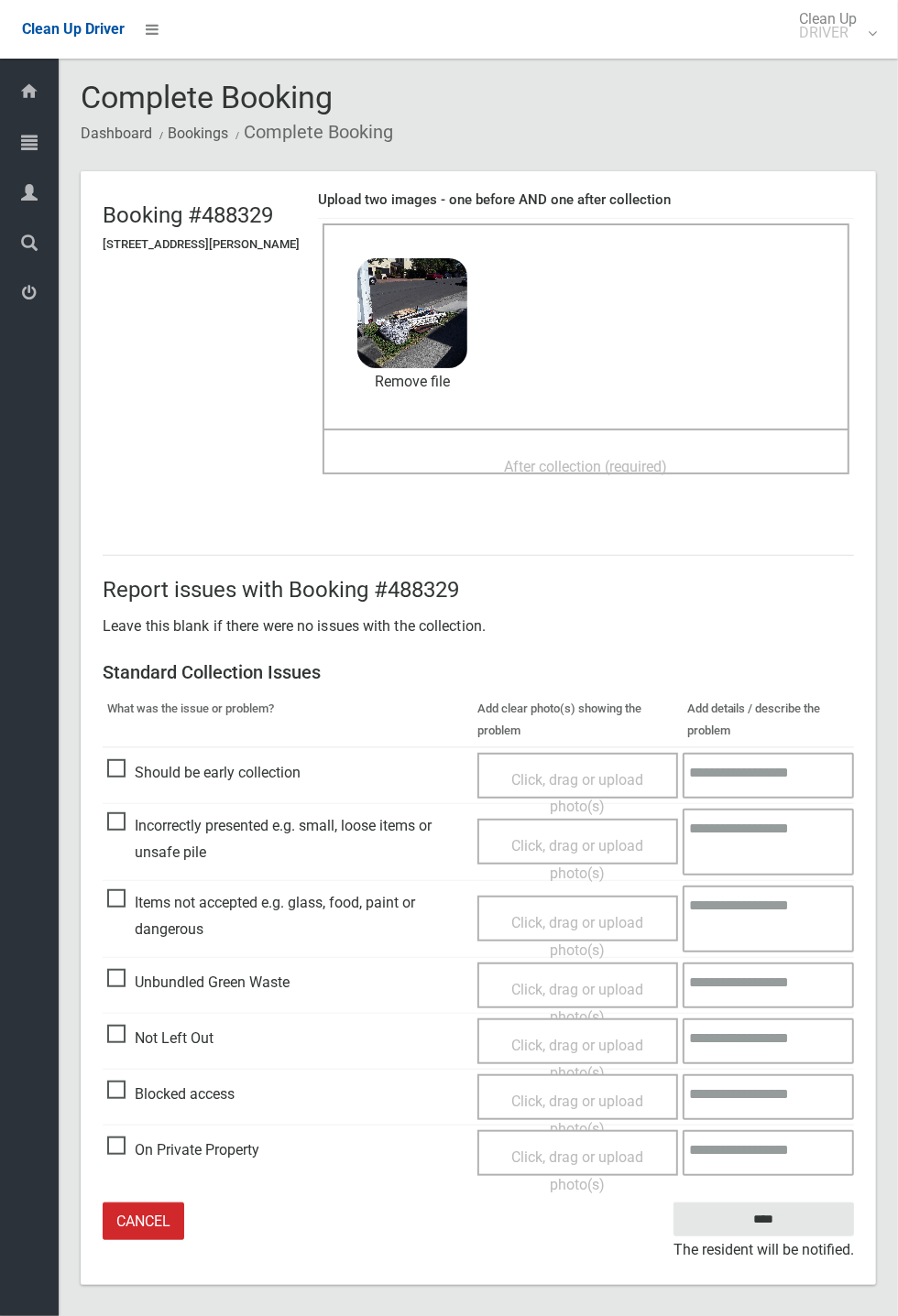
click at [718, 458] on div "After collection (required)" at bounding box center [586, 466] width 487 height 34
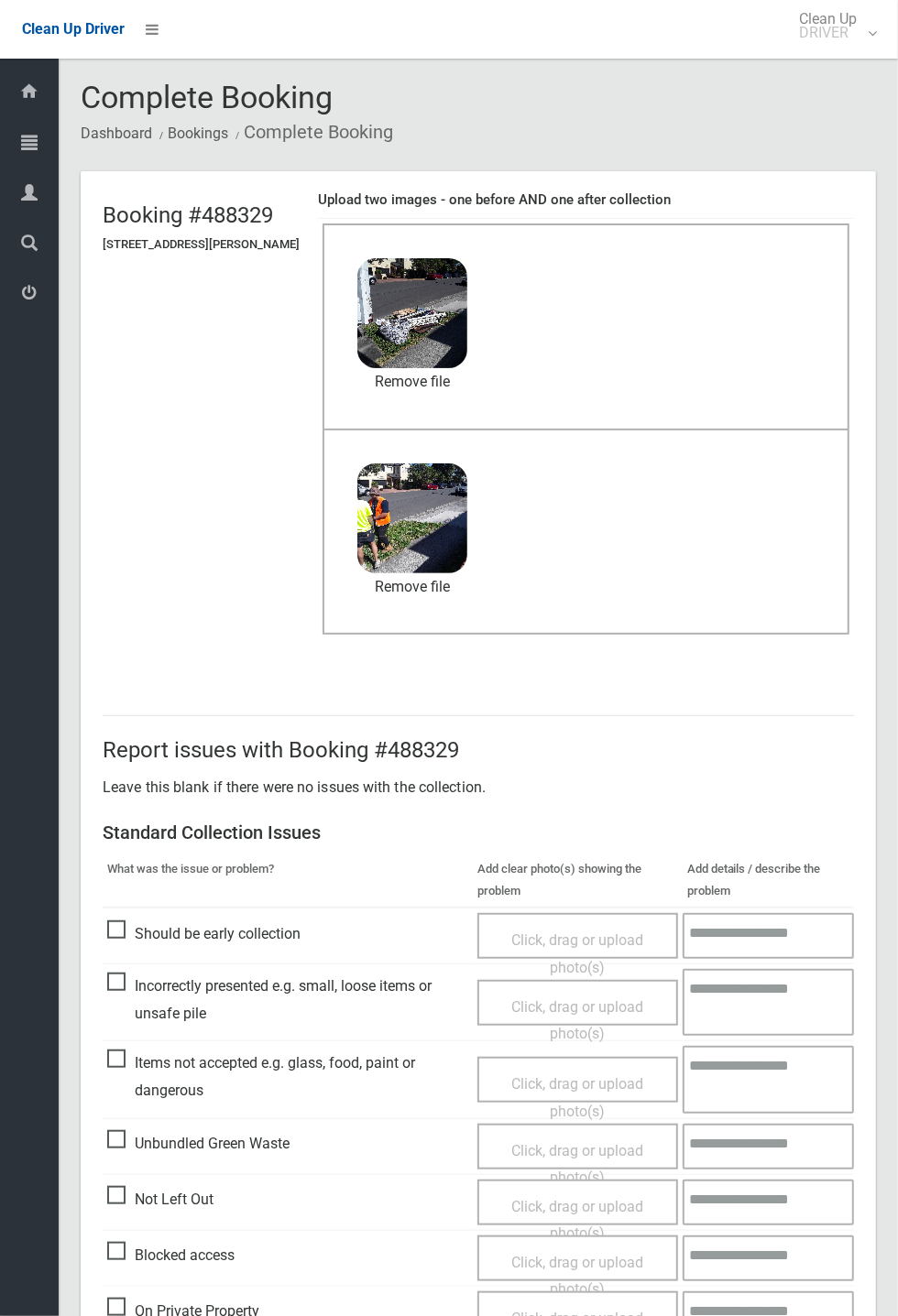
scroll to position [85, 0]
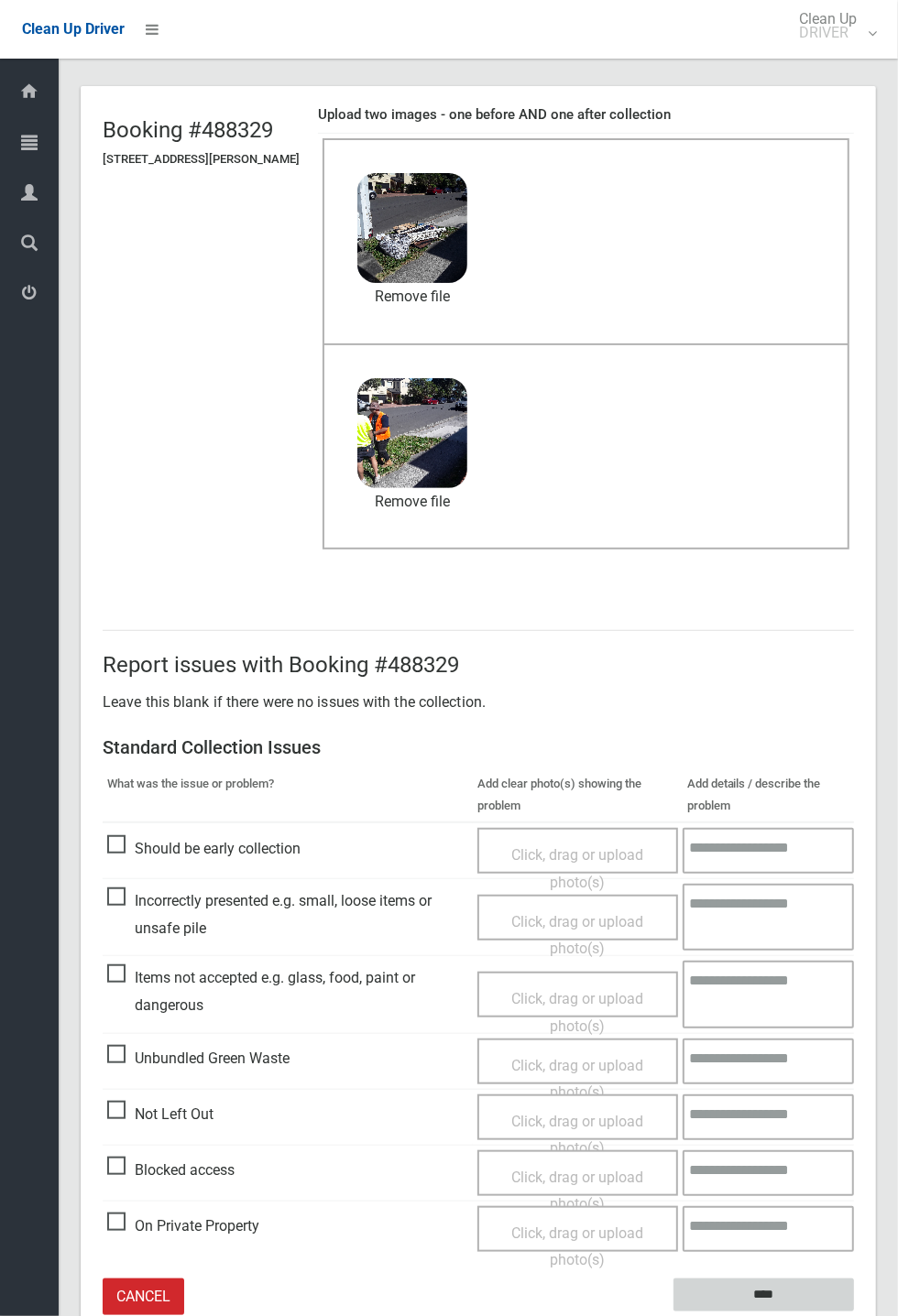
click at [853, 486] on input "****" at bounding box center [763, 1295] width 181 height 34
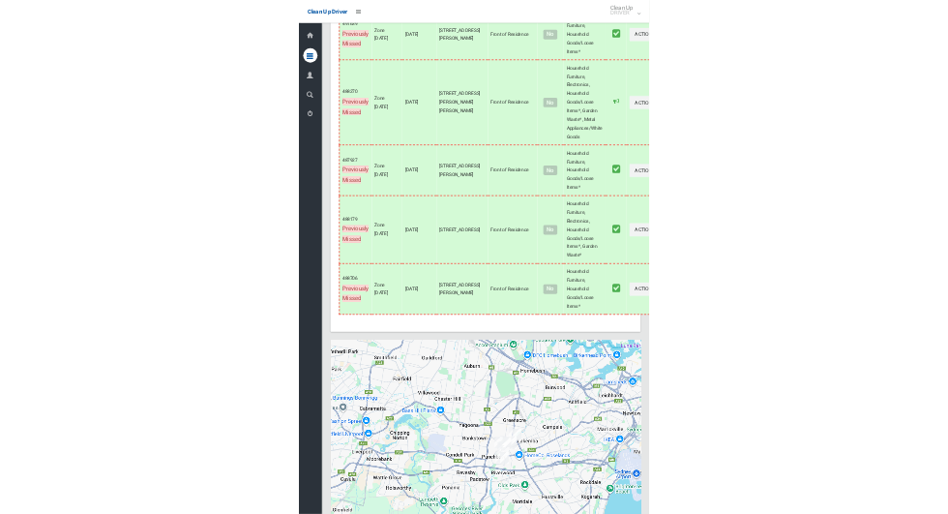
scroll to position [10987, 0]
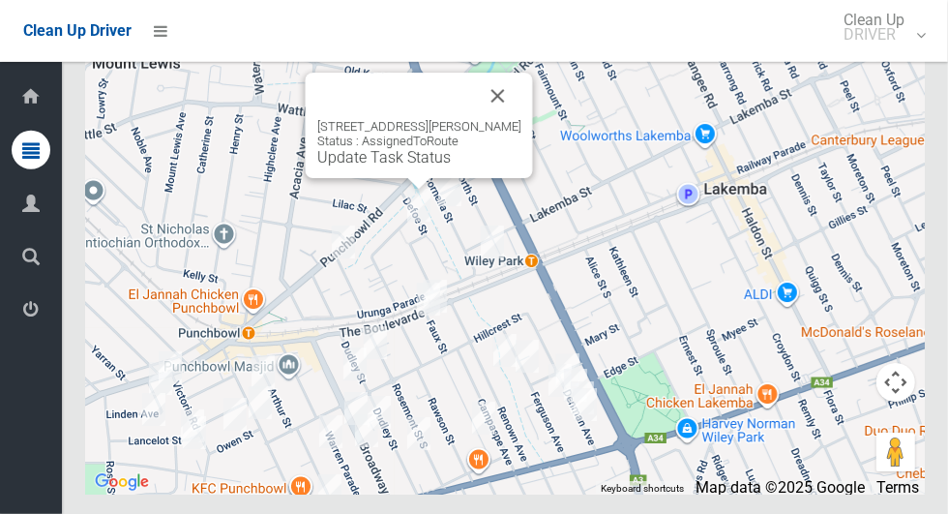
click at [521, 119] on button "Close" at bounding box center [498, 96] width 46 height 46
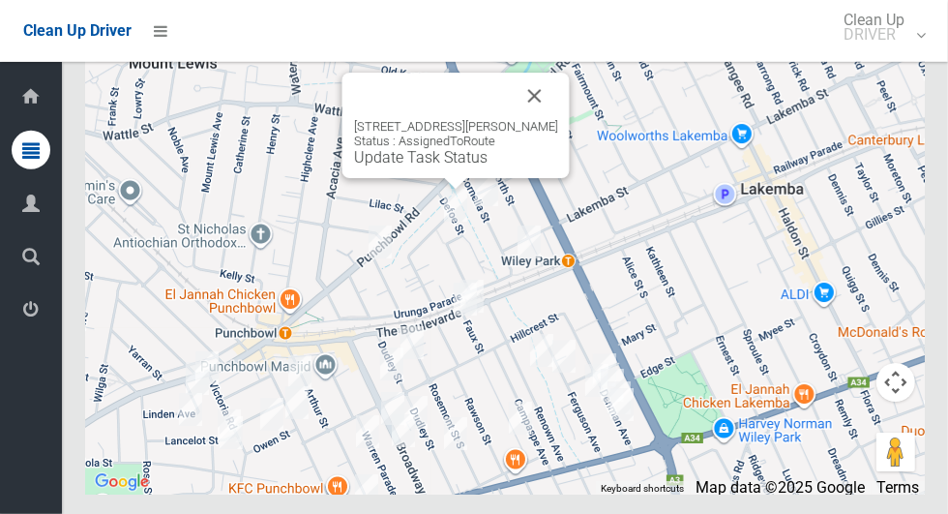
click at [427, 166] on link "Update Task Status" at bounding box center [420, 157] width 133 height 18
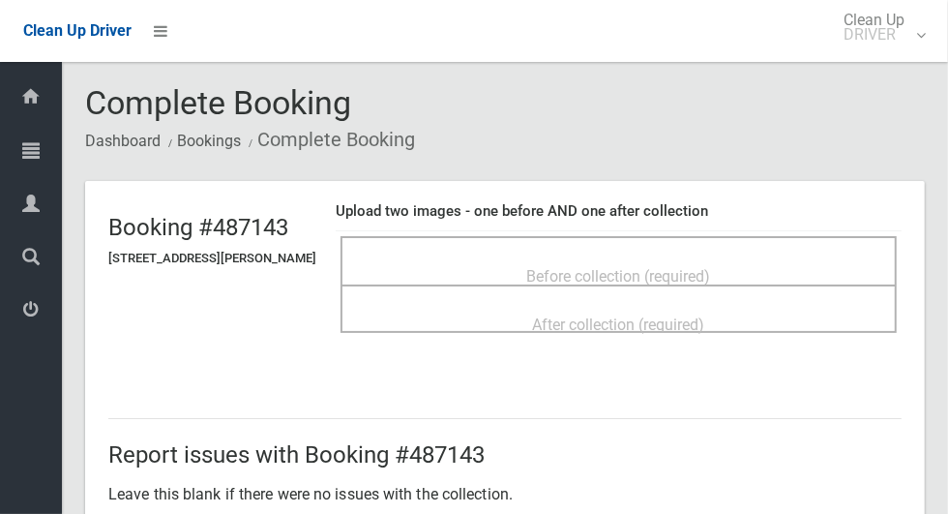
click at [667, 267] on span "Before collection (required)" at bounding box center [619, 276] width 184 height 18
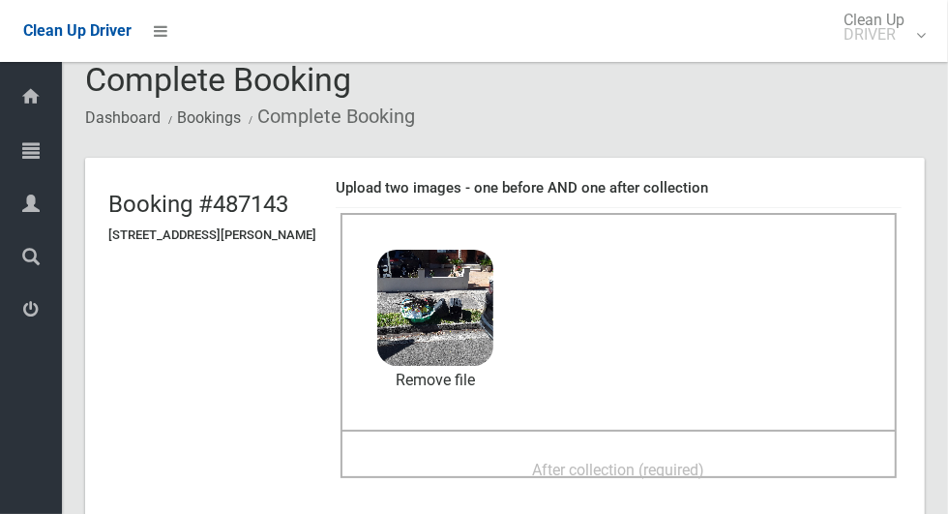
scroll to position [69, 0]
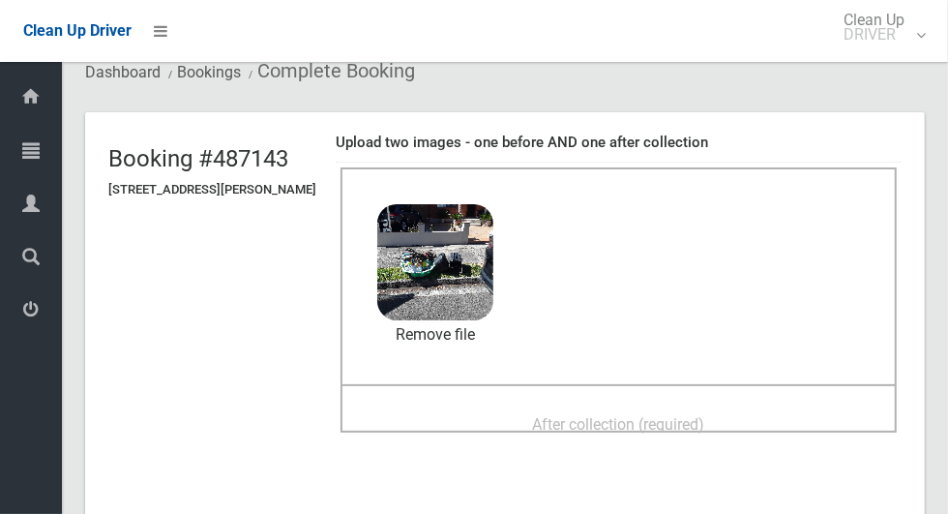
click at [773, 408] on div "After collection (required)" at bounding box center [619, 423] width 514 height 36
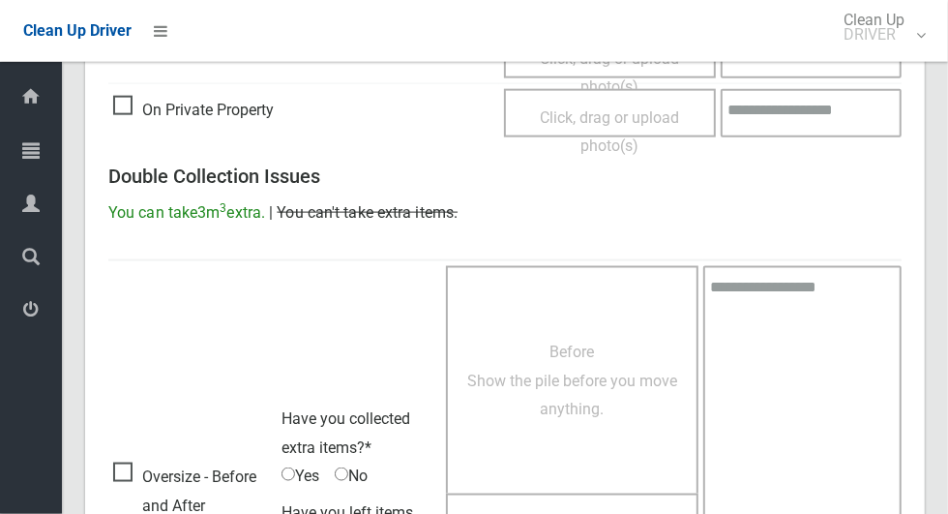
scroll to position [1582, 0]
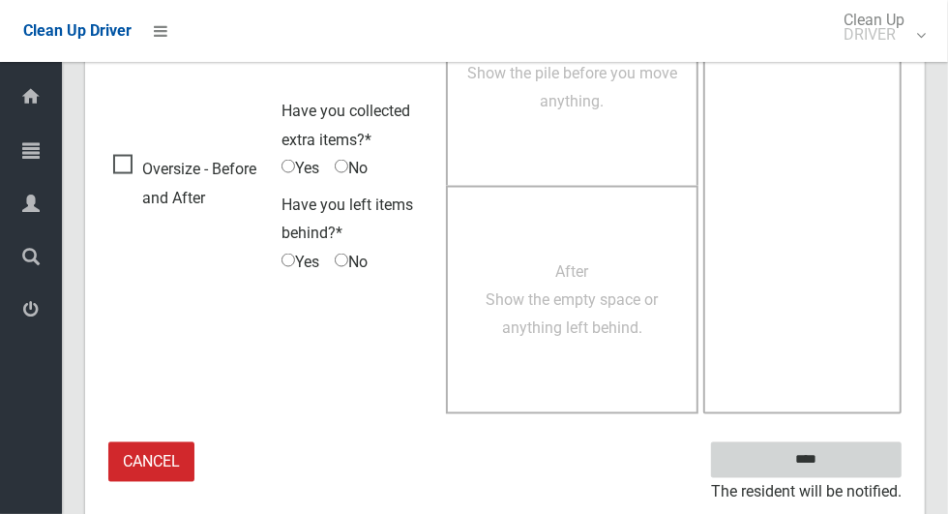
click at [865, 455] on input "****" at bounding box center [806, 460] width 191 height 36
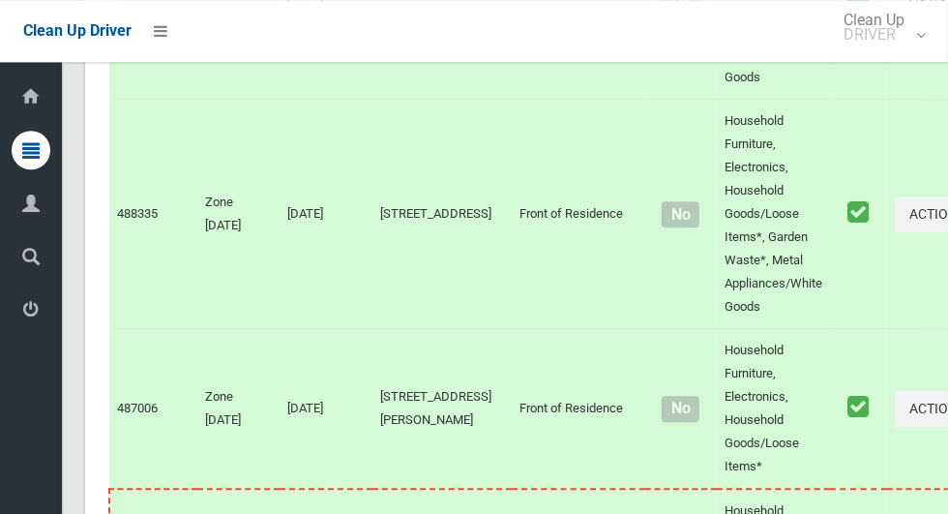
scroll to position [10987, 0]
